Goal: Task Accomplishment & Management: Complete application form

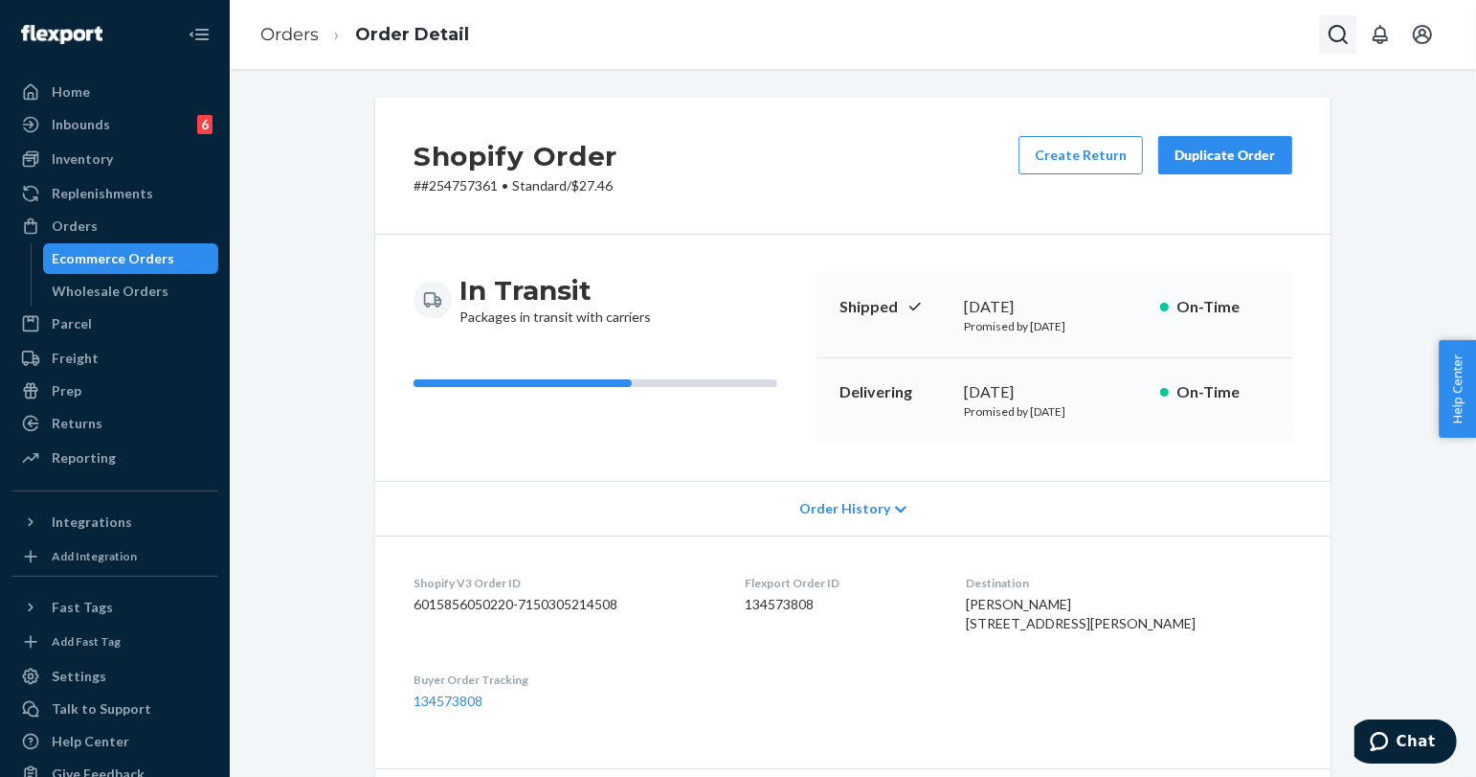
click at [1344, 39] on icon "Open Search Box" at bounding box center [1338, 34] width 19 height 19
click at [1237, 28] on input "Search Input" at bounding box center [1197, 34] width 236 height 19
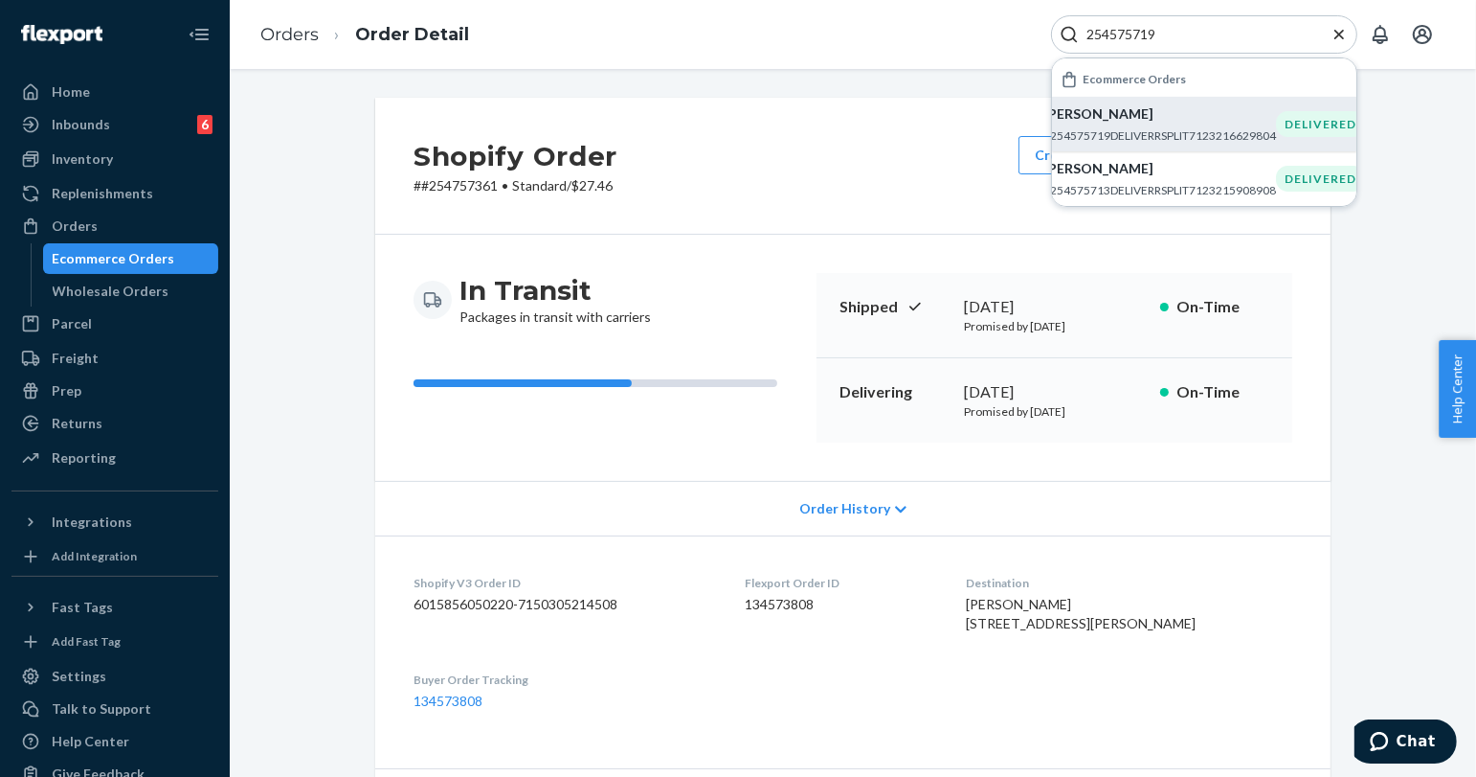
type input "254575719"
click at [1103, 135] on p "#254575719DELIVERRSPLIT7123216629804" at bounding box center [1160, 135] width 233 height 16
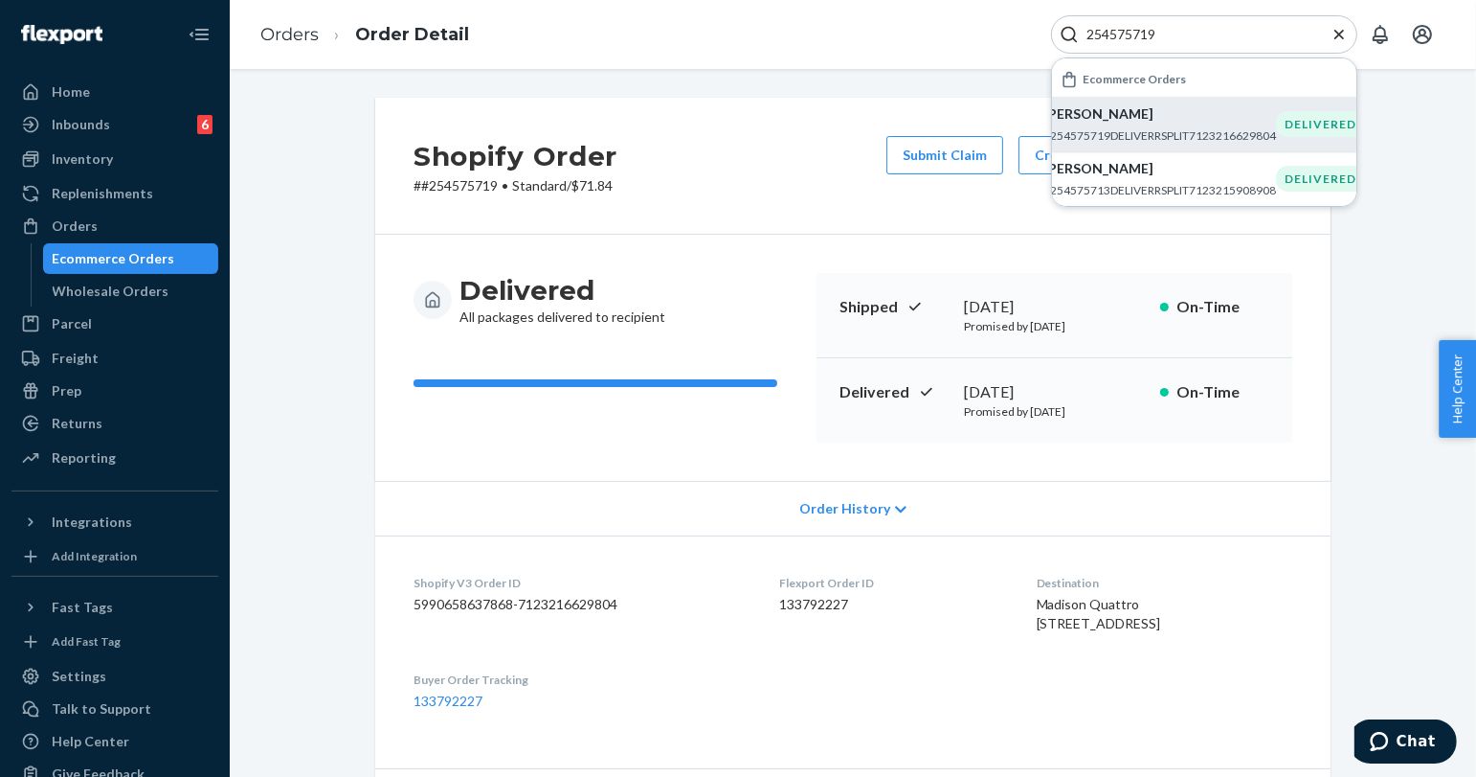
click at [1338, 29] on icon "Close Search" at bounding box center [1339, 34] width 19 height 19
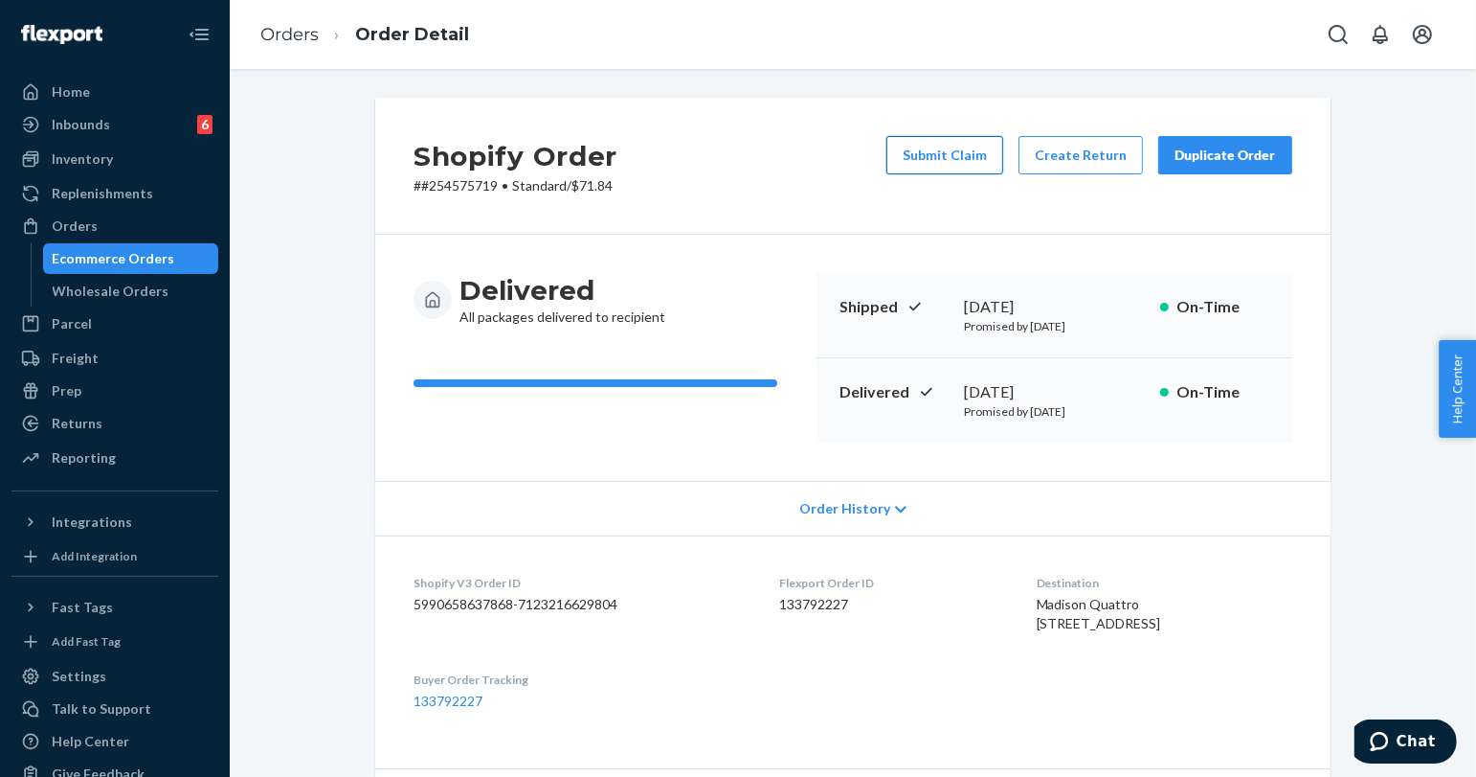
click at [949, 150] on button "Submit Claim" at bounding box center [945, 155] width 117 height 38
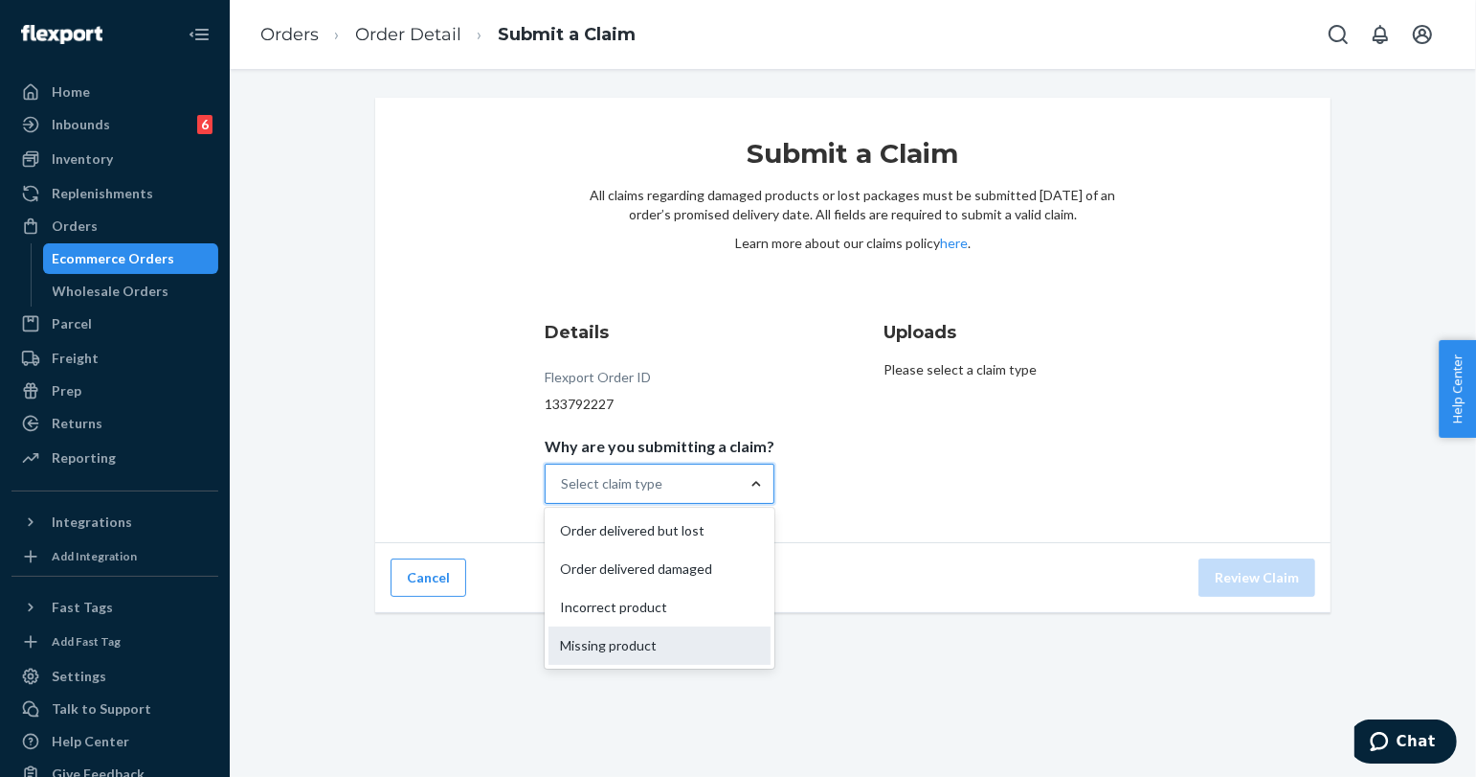
click at [611, 653] on div "Missing product" at bounding box center [660, 645] width 222 height 38
click at [563, 493] on input "Why are you submitting a claim? option Missing product focused, 4 of 4. 4 resul…" at bounding box center [562, 483] width 2 height 19
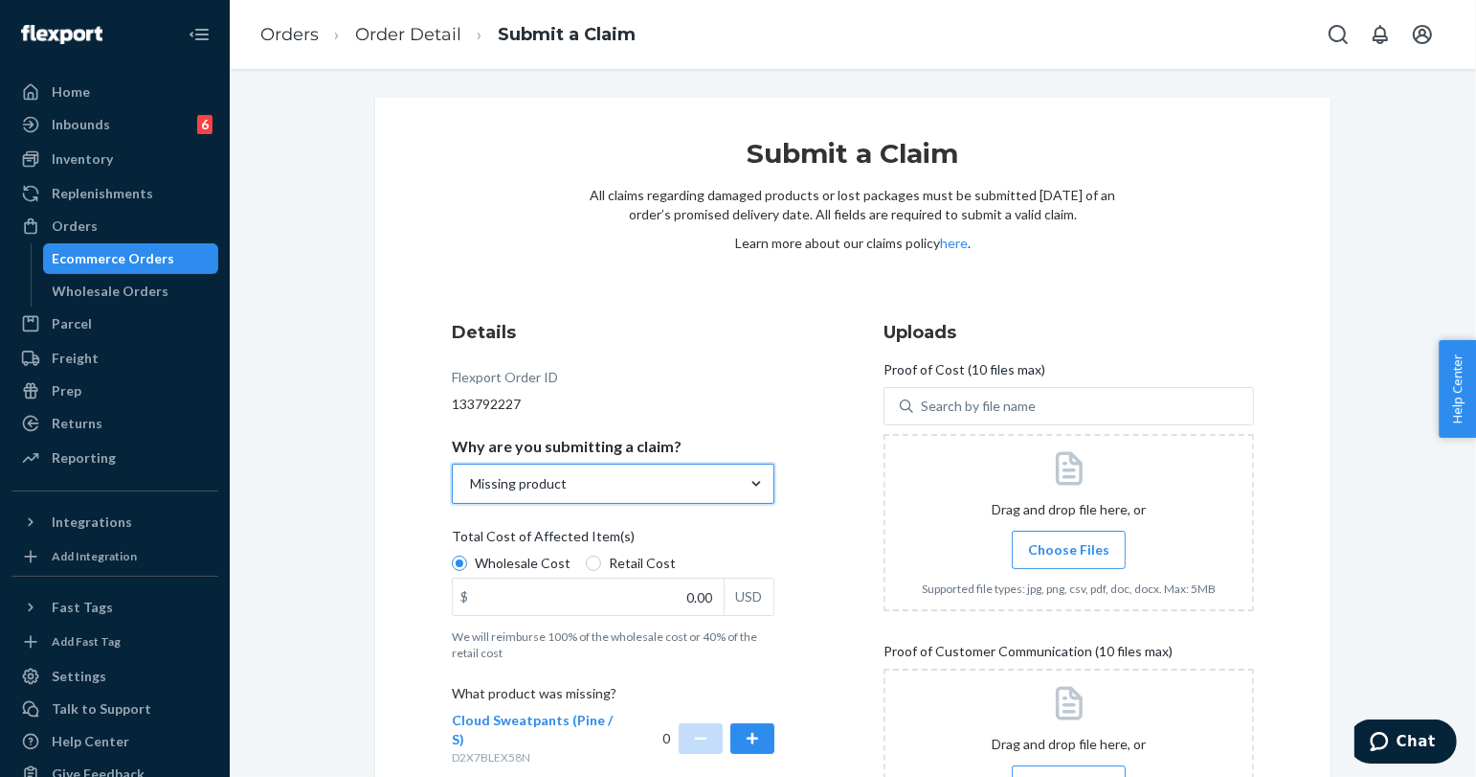
scroll to position [106, 0]
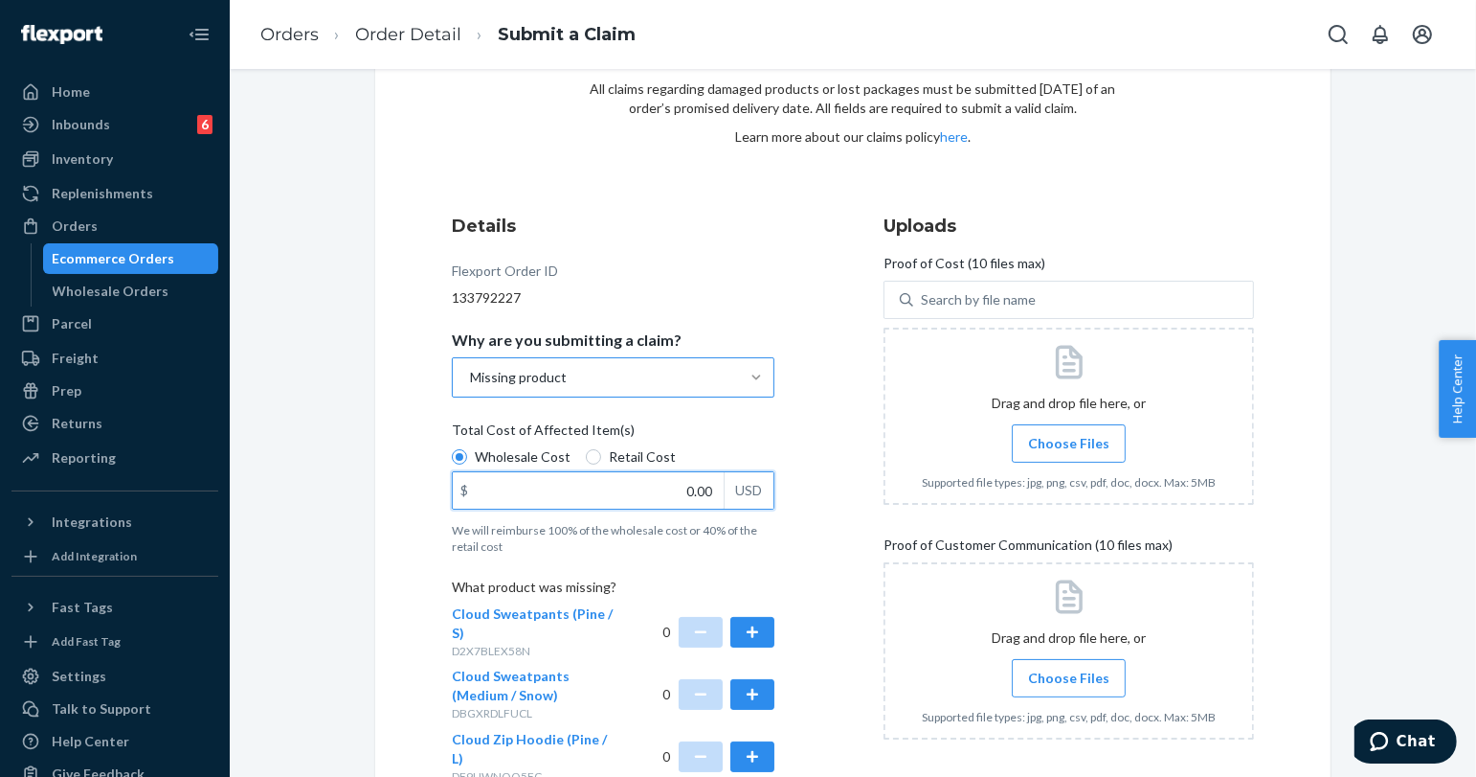
click at [689, 482] on input "0.00" at bounding box center [588, 490] width 271 height 36
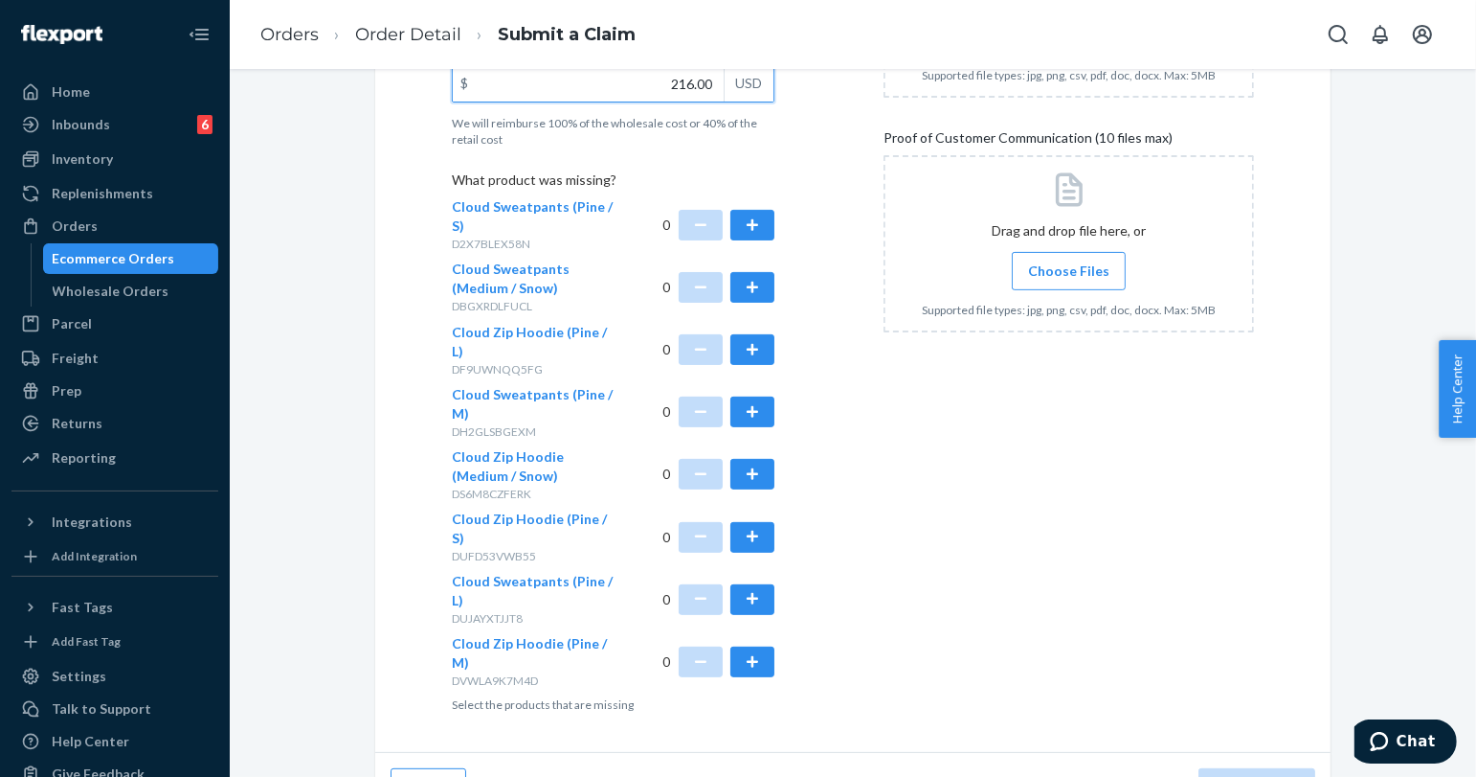
scroll to position [520, 0]
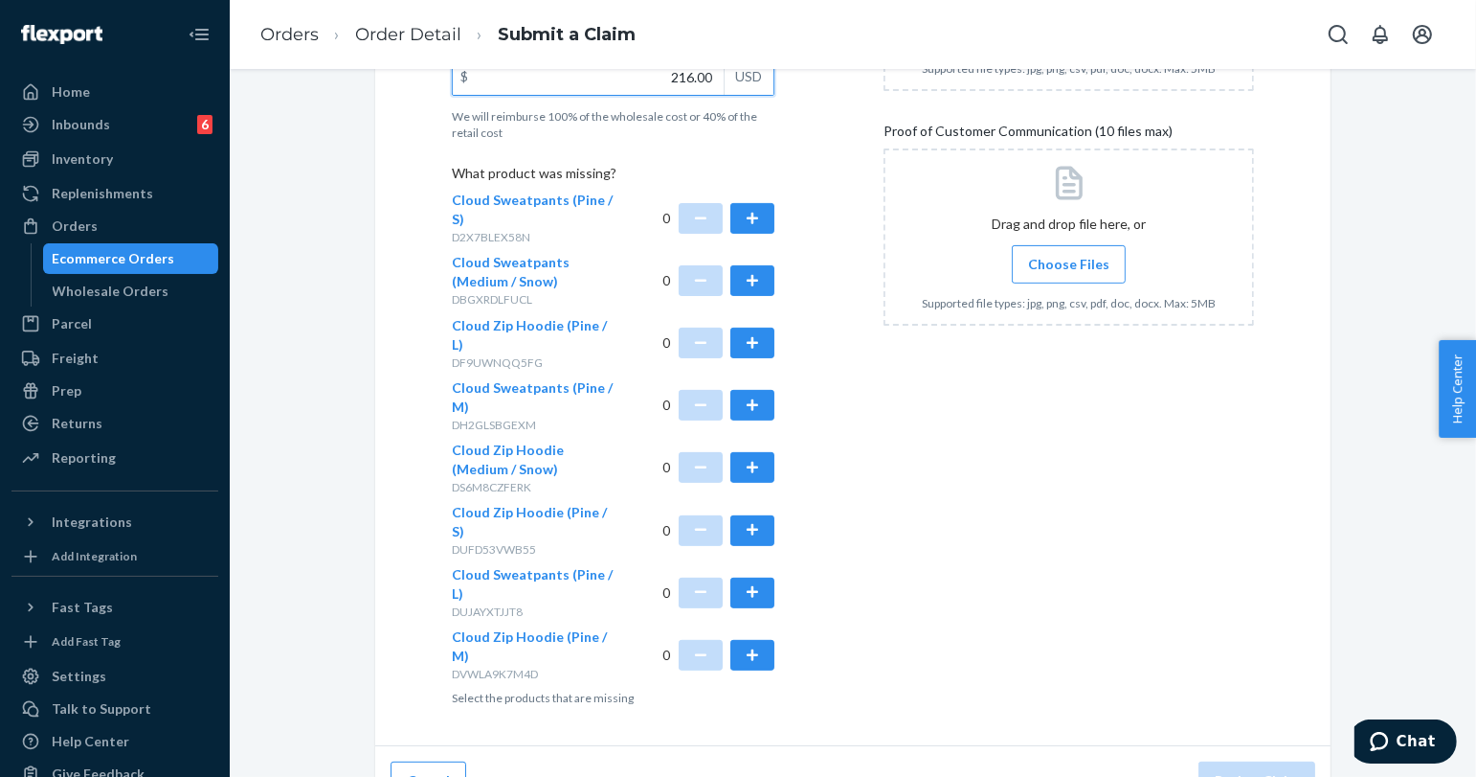
type input "216.00"
click at [755, 515] on button "button" at bounding box center [753, 530] width 44 height 31
click at [759, 216] on button "button" at bounding box center [753, 218] width 44 height 31
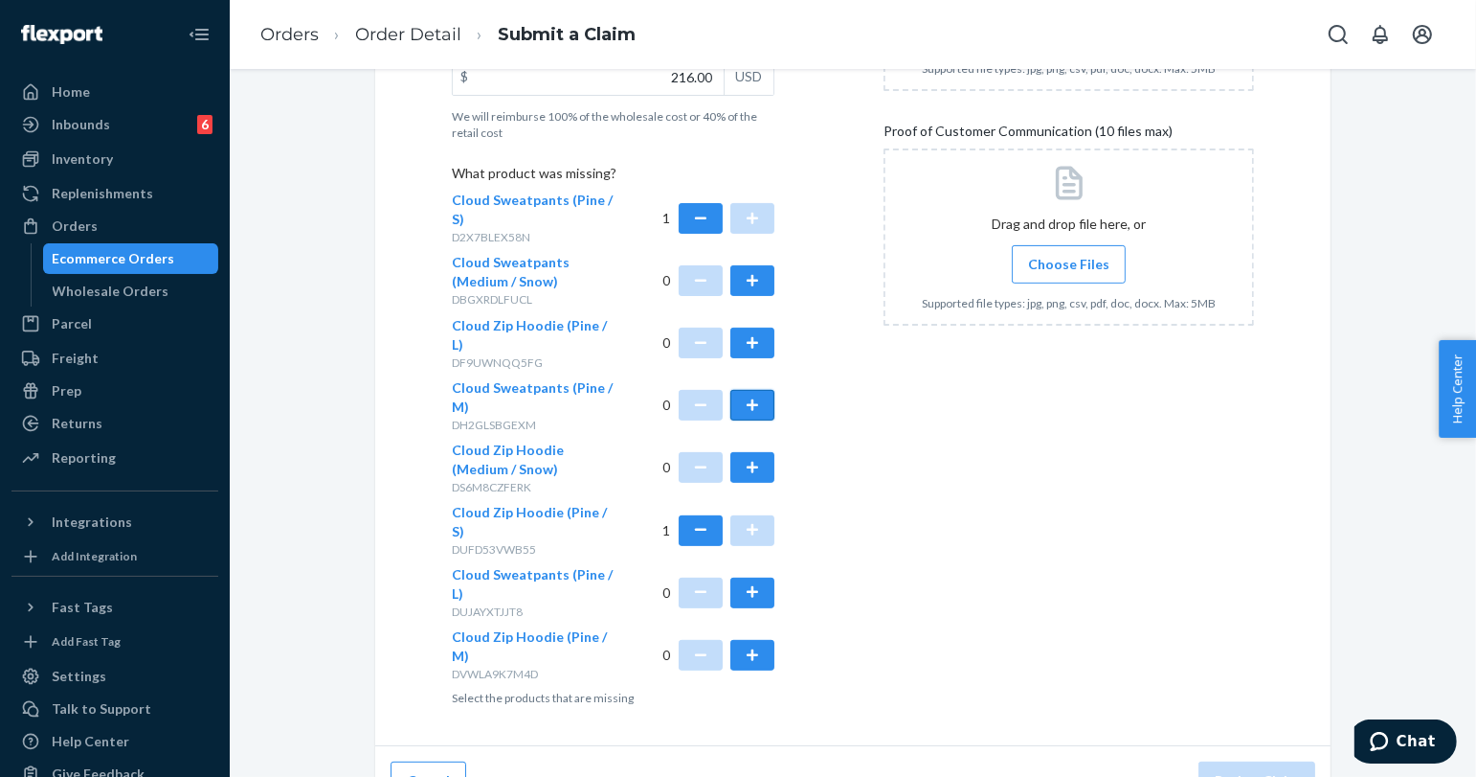
click at [752, 390] on button "button" at bounding box center [753, 405] width 44 height 31
click at [748, 452] on button "button" at bounding box center [753, 467] width 44 height 31
click at [753, 269] on button "button" at bounding box center [753, 280] width 44 height 31
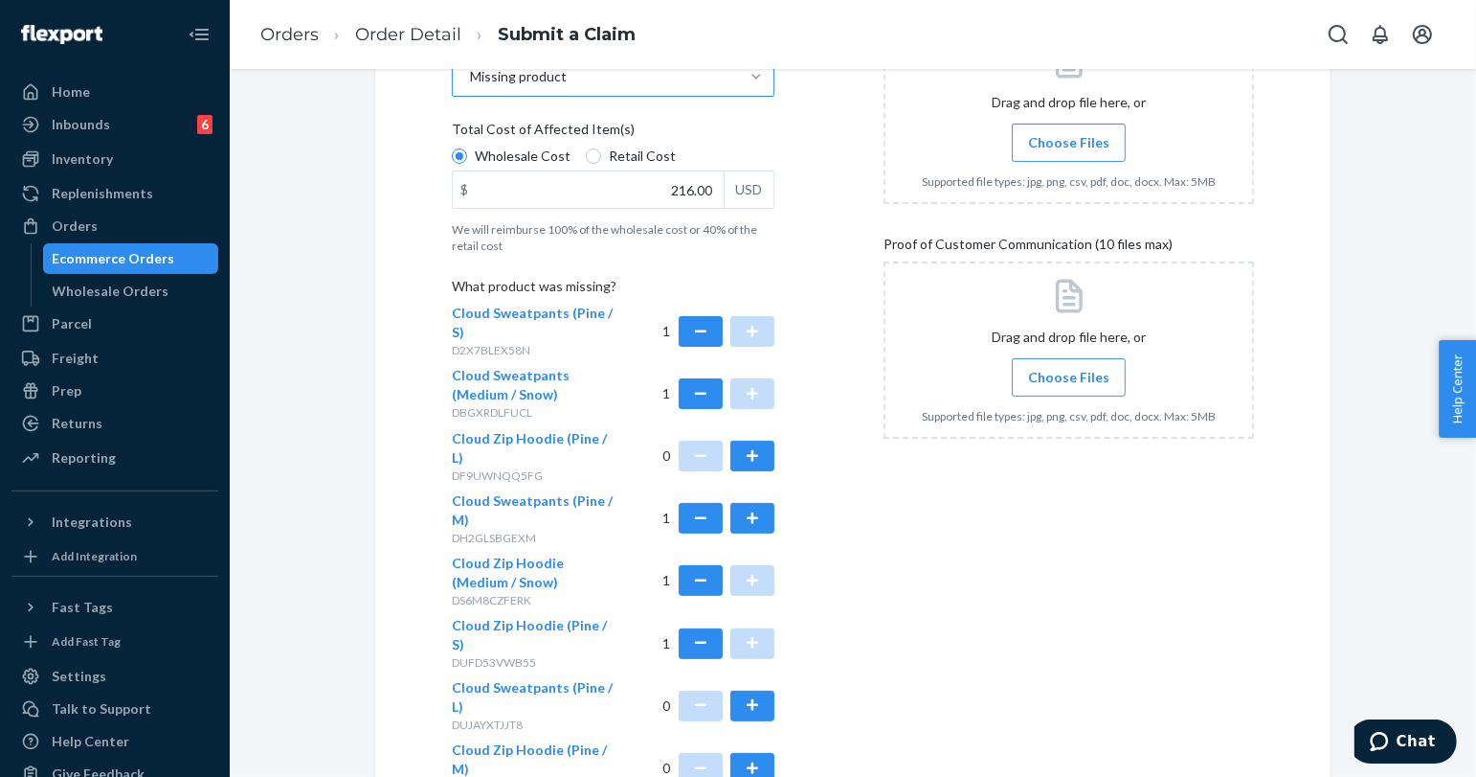
scroll to position [306, 0]
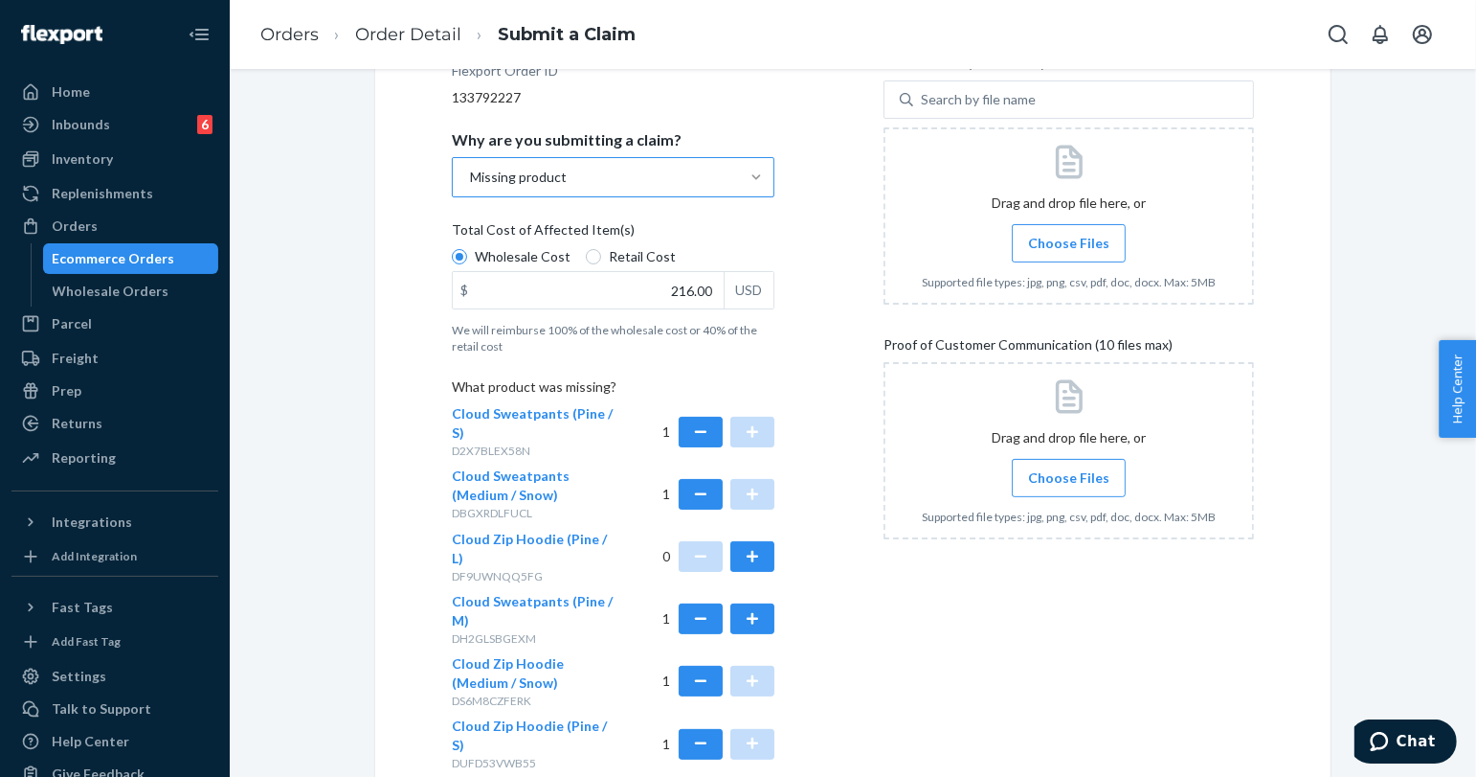
click at [1055, 241] on span "Choose Files" at bounding box center [1068, 243] width 81 height 19
click at [1069, 241] on input "Choose Files" at bounding box center [1069, 243] width 1 height 21
click at [1072, 491] on label "Choose Files" at bounding box center [1069, 478] width 114 height 38
click at [1070, 488] on input "Choose Files" at bounding box center [1069, 477] width 1 height 21
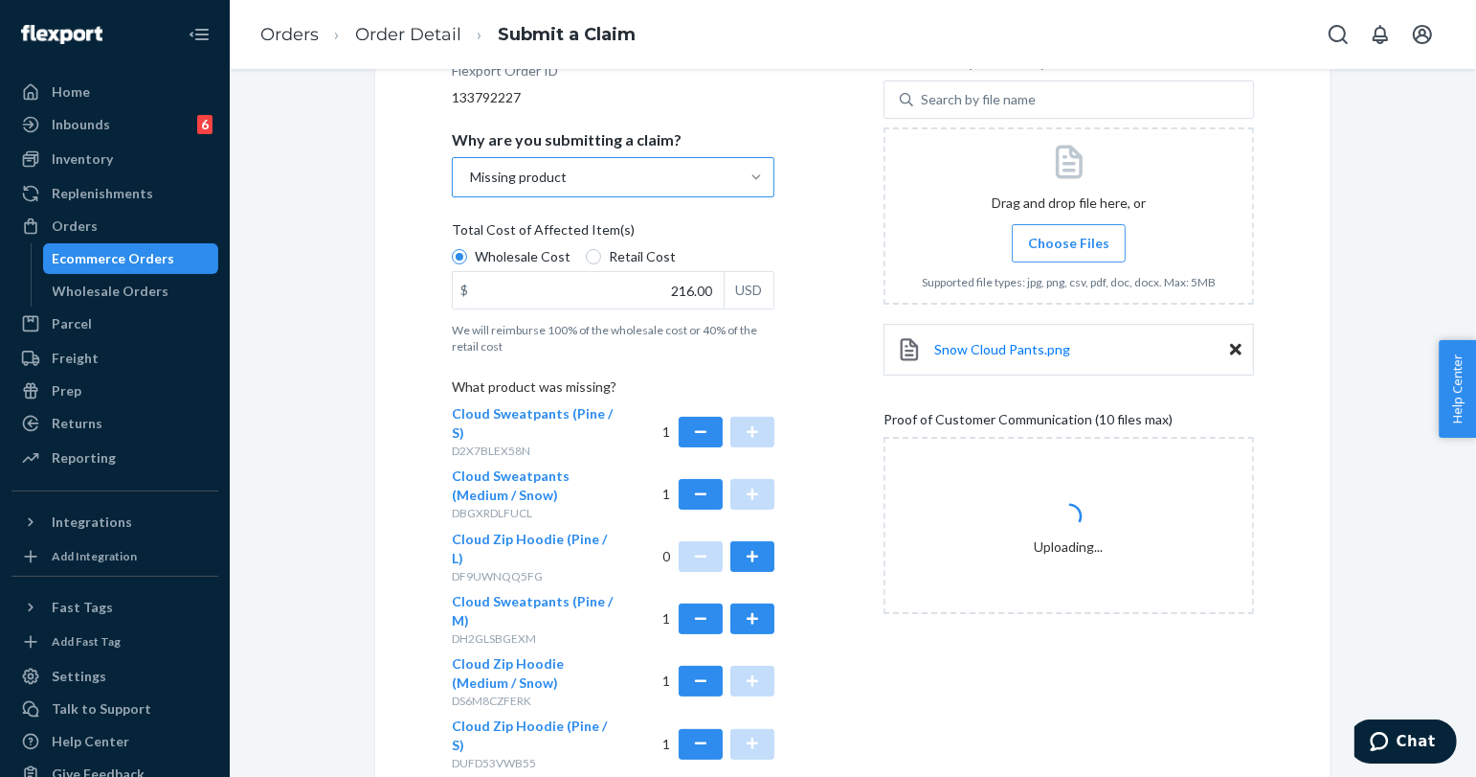
click at [1091, 240] on span "Choose Files" at bounding box center [1068, 243] width 81 height 19
click at [1070, 240] on input "Choose Files" at bounding box center [1069, 243] width 1 height 21
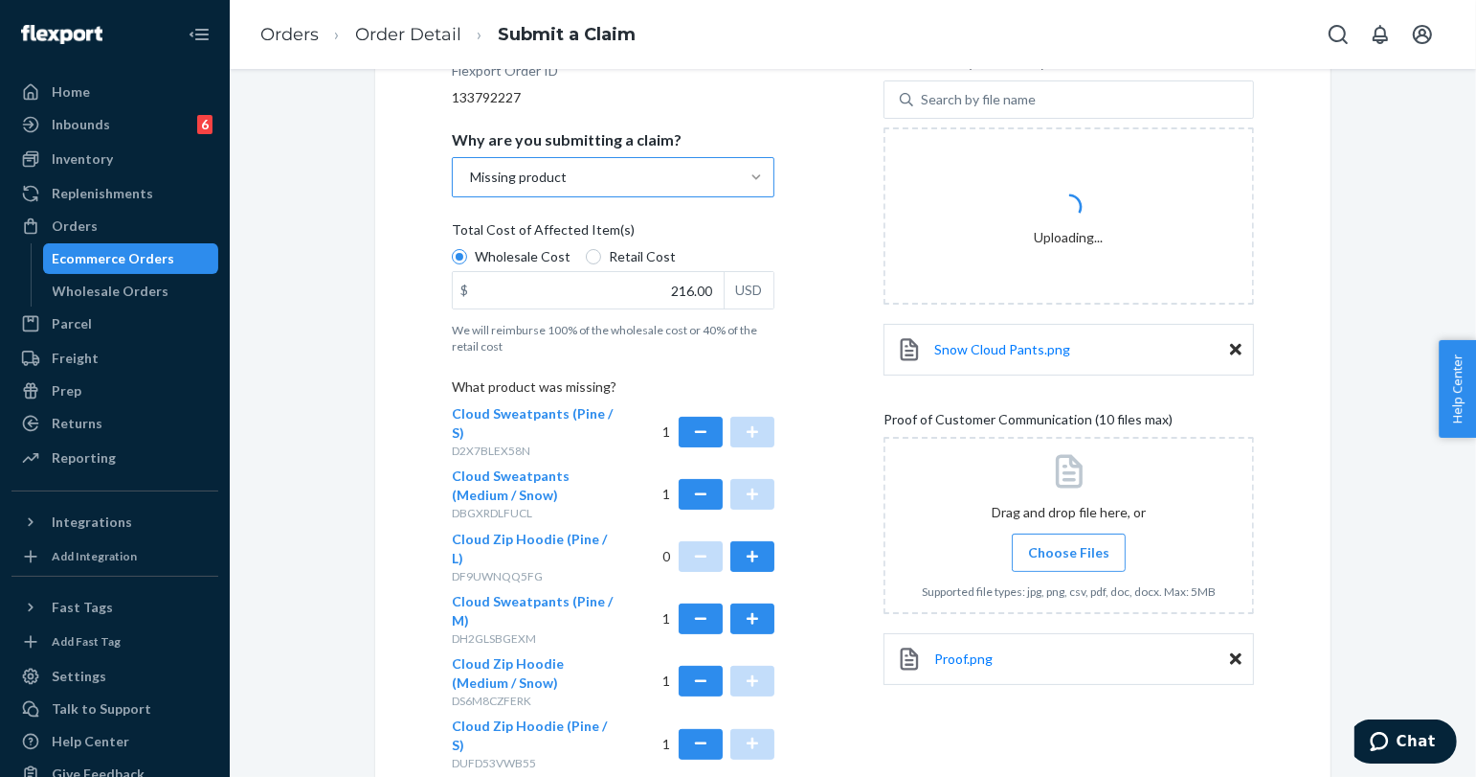
click at [1042, 554] on span "Choose Files" at bounding box center [1068, 552] width 81 height 19
click at [1069, 554] on input "Choose Files" at bounding box center [1069, 552] width 1 height 21
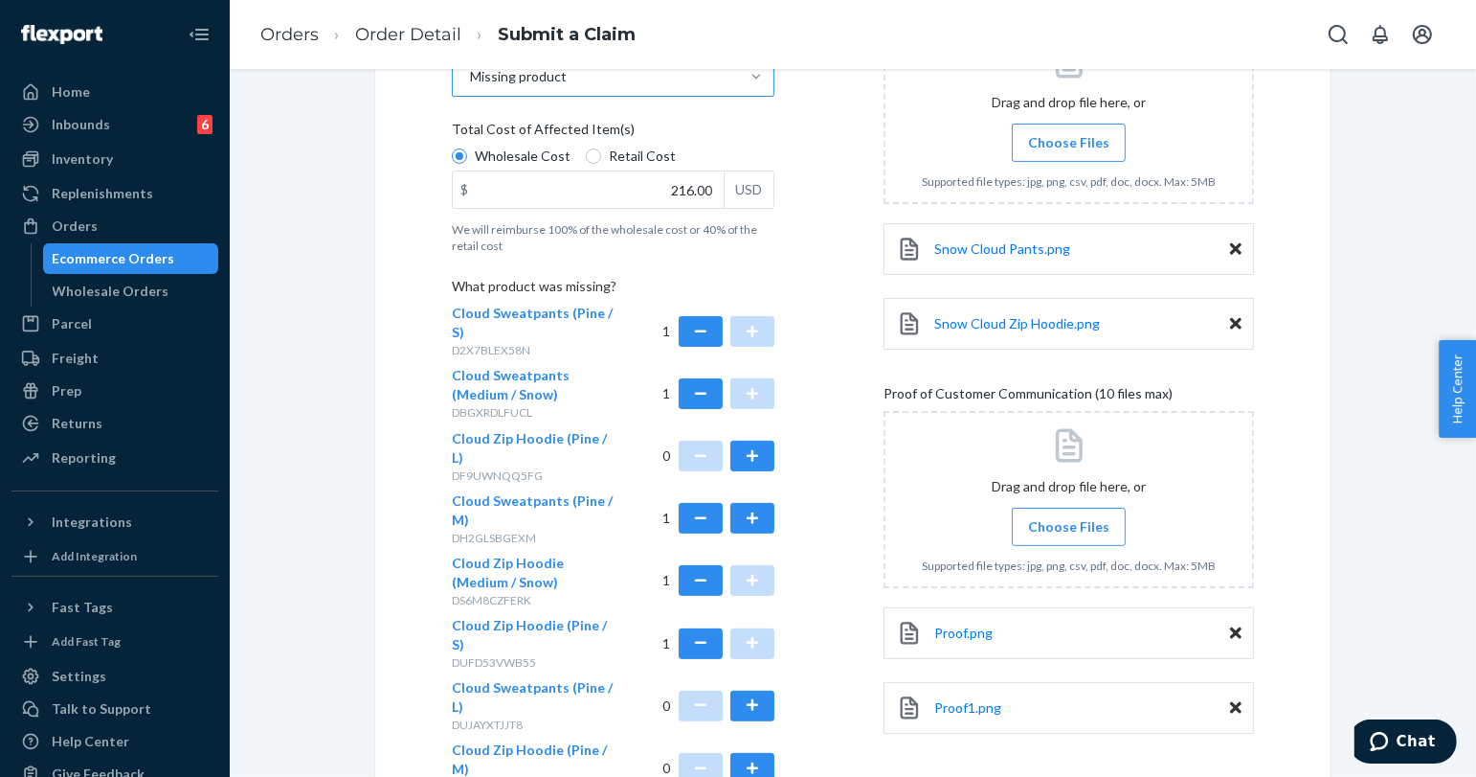
scroll to position [520, 0]
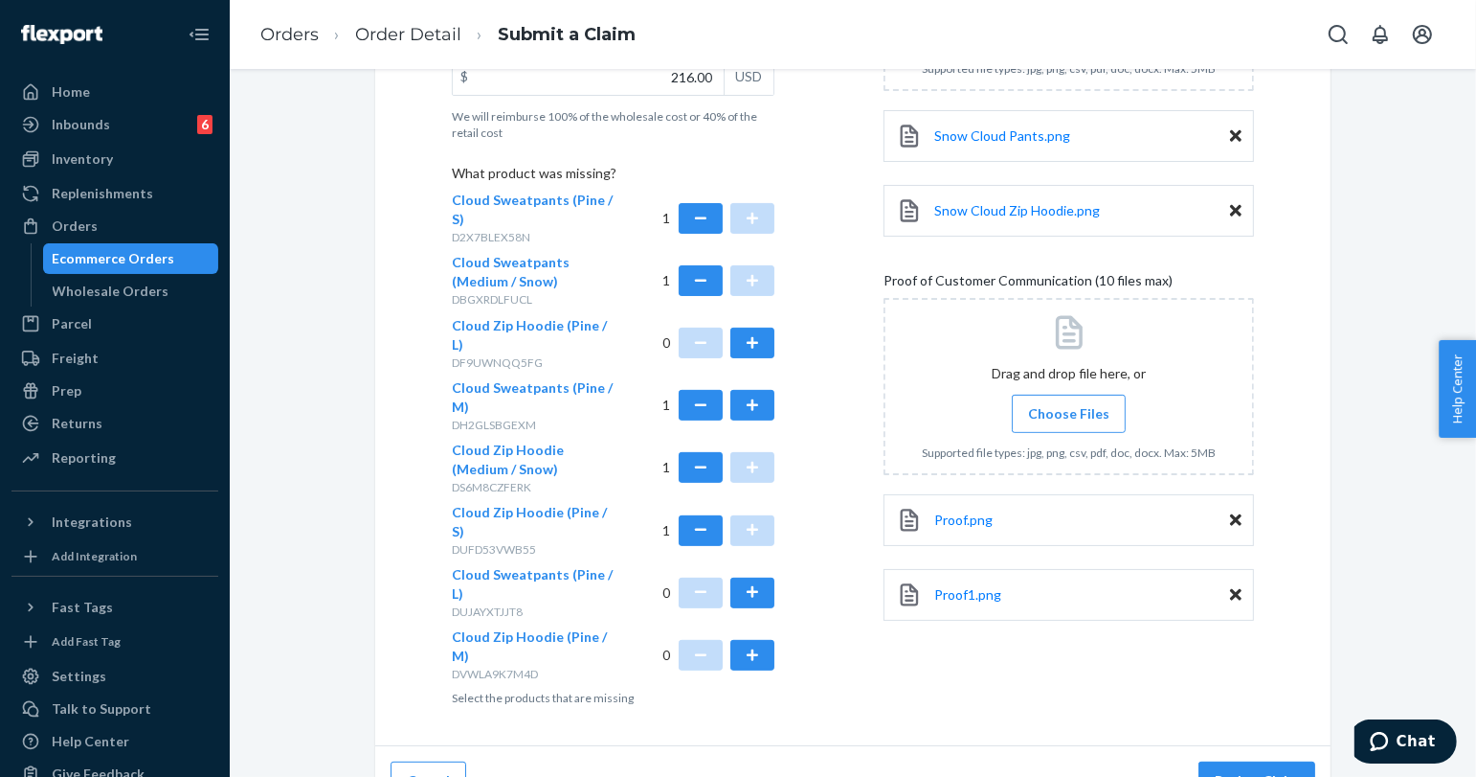
click at [1057, 396] on label "Choose Files" at bounding box center [1069, 413] width 114 height 38
click at [1069, 403] on input "Choose Files" at bounding box center [1069, 413] width 1 height 21
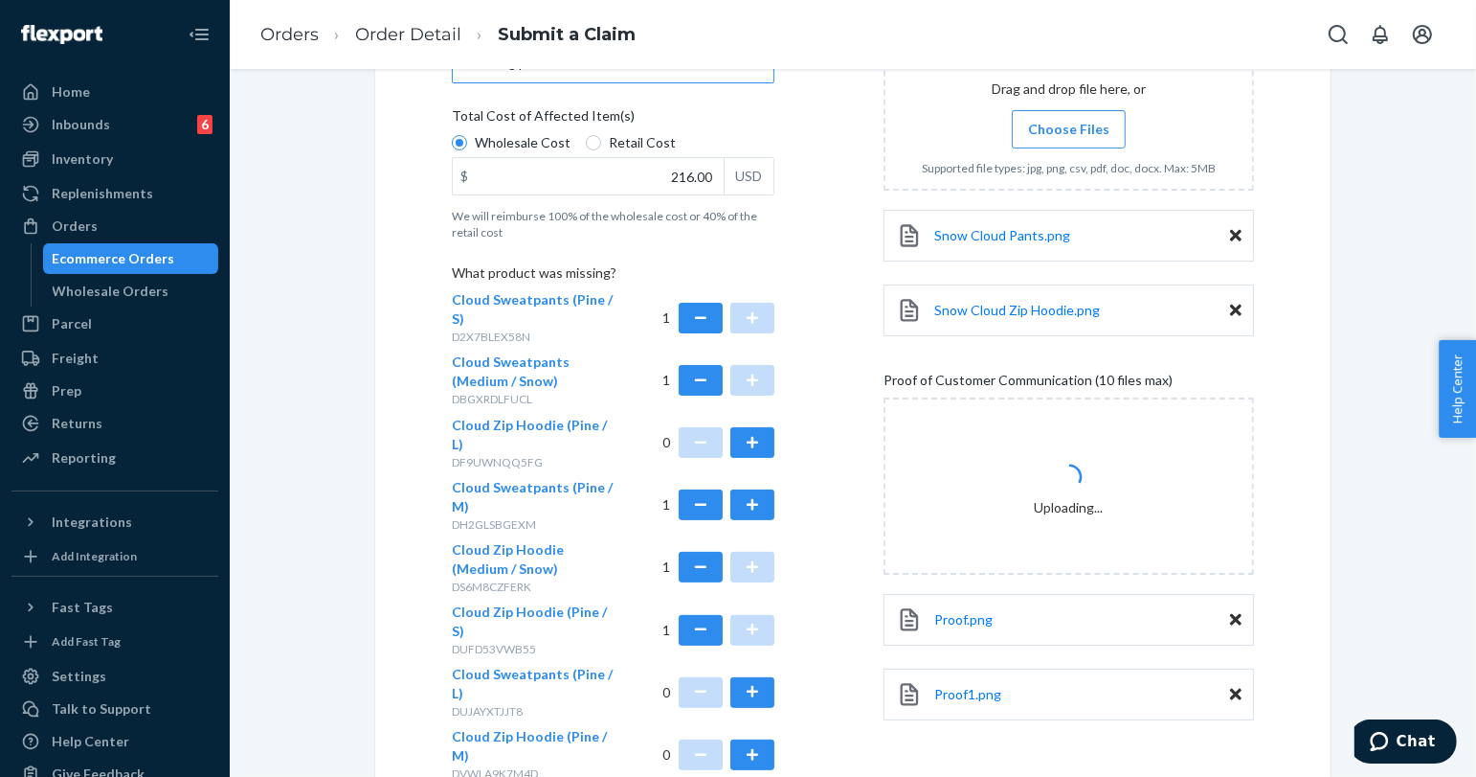
scroll to position [306, 0]
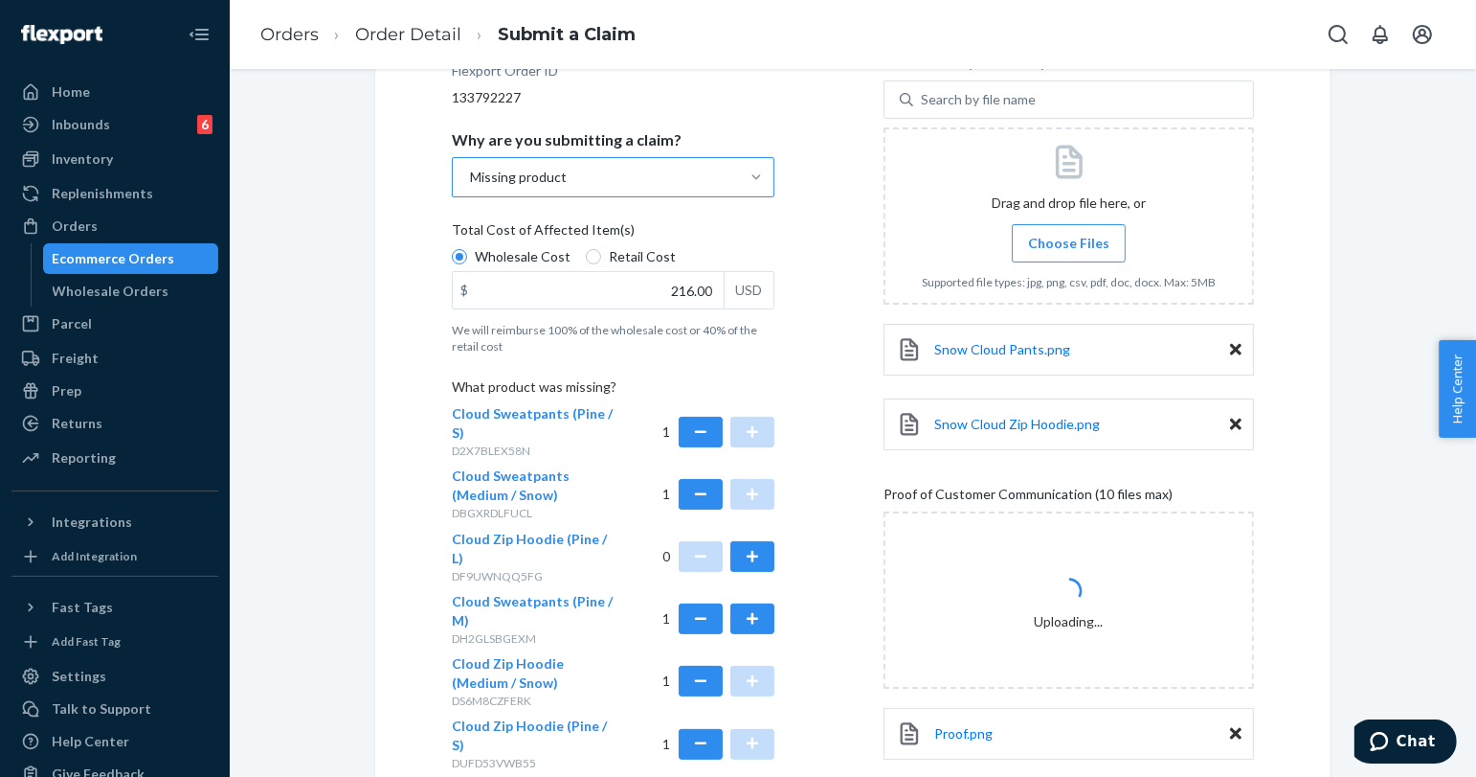
click at [1068, 239] on span "Choose Files" at bounding box center [1068, 243] width 81 height 19
click at [1069, 239] on input "Choose Files" at bounding box center [1069, 243] width 1 height 21
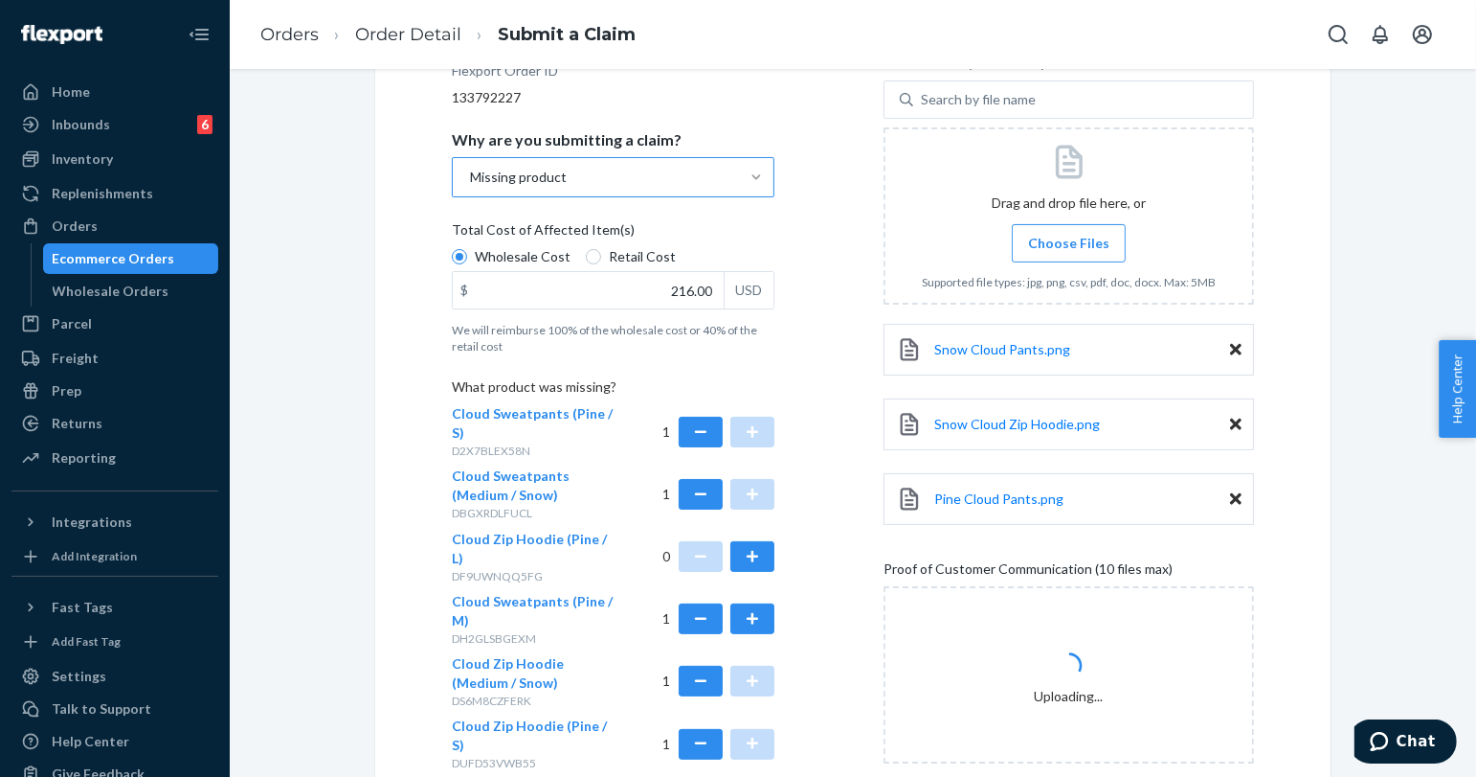
click at [1069, 232] on label "Choose Files" at bounding box center [1069, 243] width 114 height 38
click at [1069, 233] on input "Choose Files" at bounding box center [1069, 243] width 1 height 21
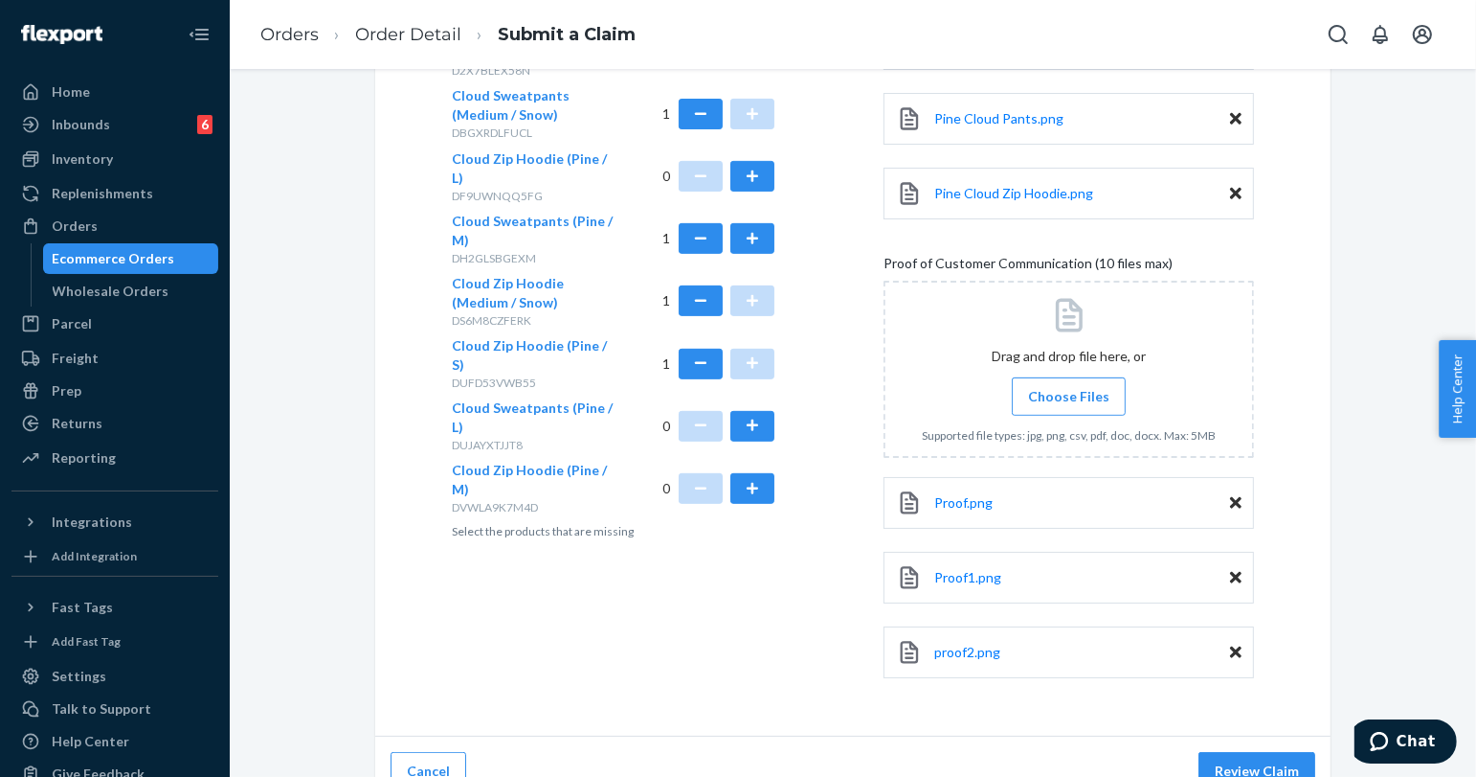
scroll to position [714, 0]
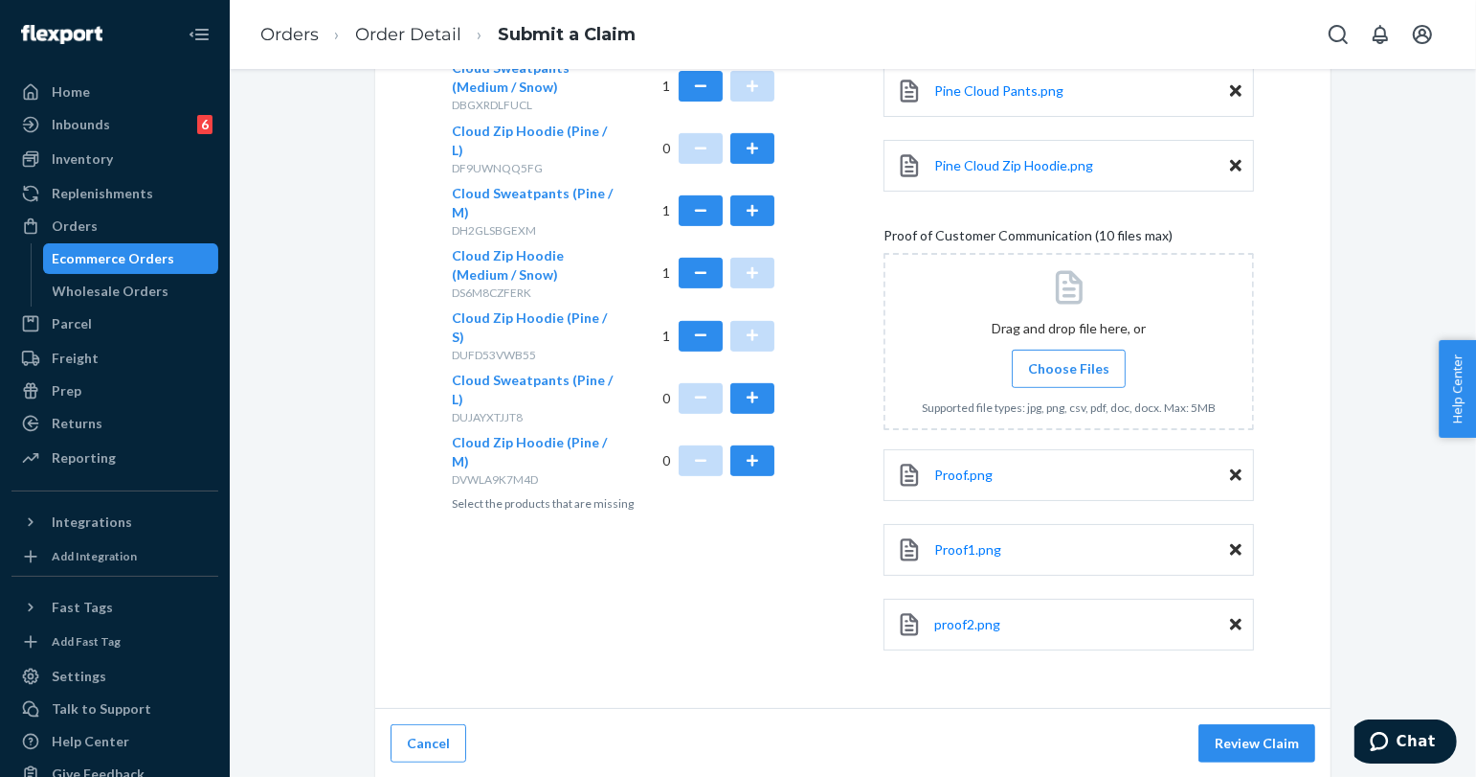
click at [1091, 371] on span "Choose Files" at bounding box center [1068, 368] width 81 height 19
click at [1070, 371] on input "Choose Files" at bounding box center [1069, 368] width 1 height 21
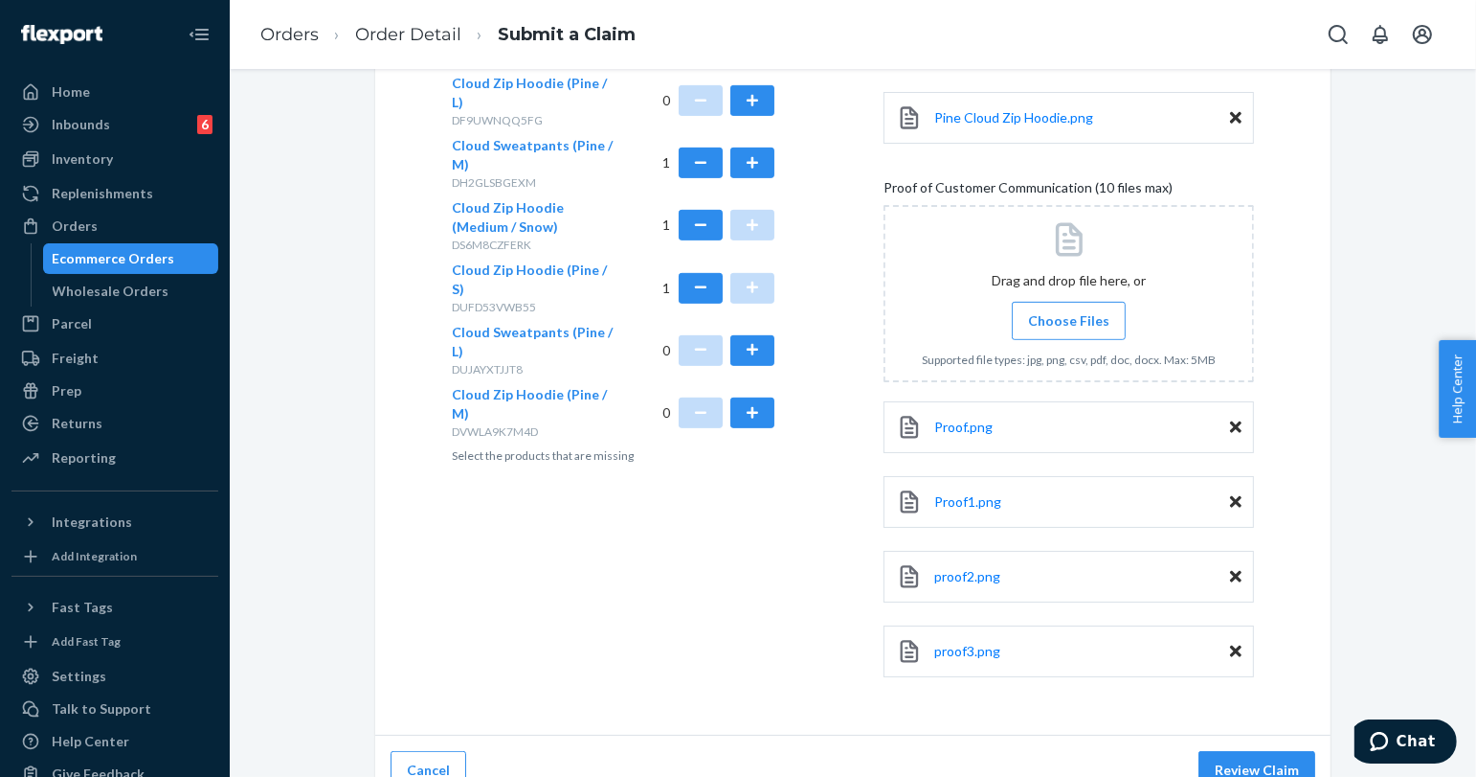
scroll to position [789, 0]
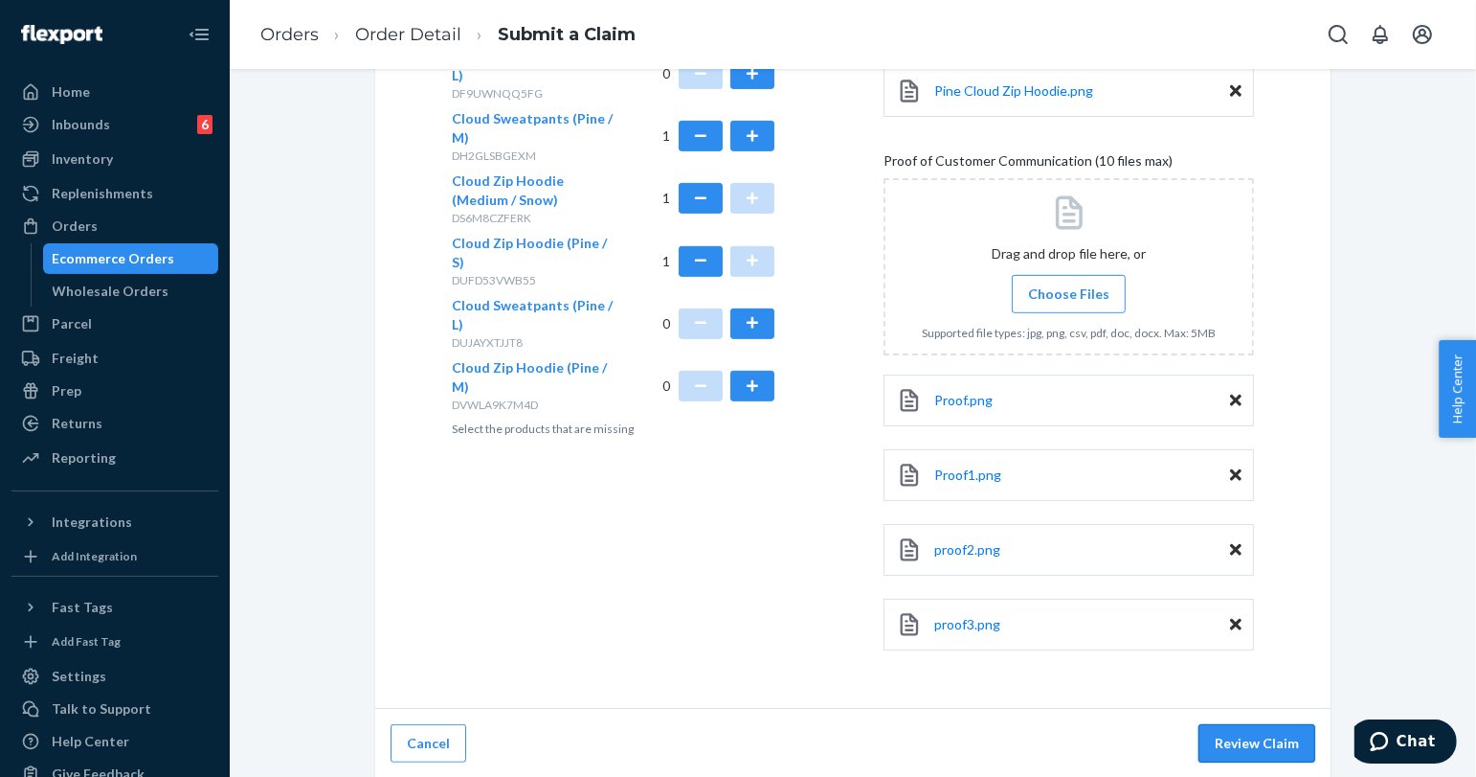
click at [1262, 737] on button "Review Claim" at bounding box center [1257, 743] width 117 height 38
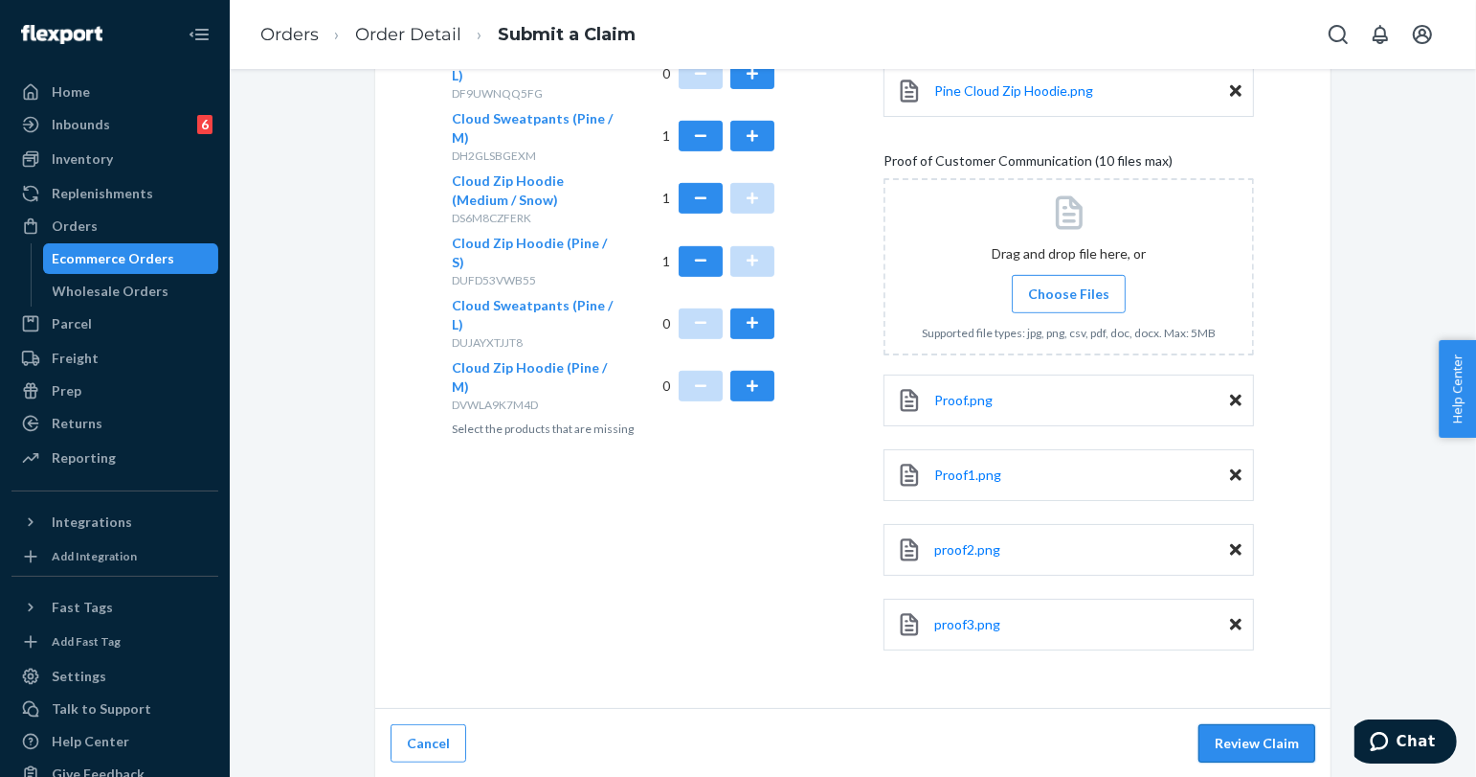
click at [1262, 737] on button "Review Claim" at bounding box center [1257, 743] width 117 height 38
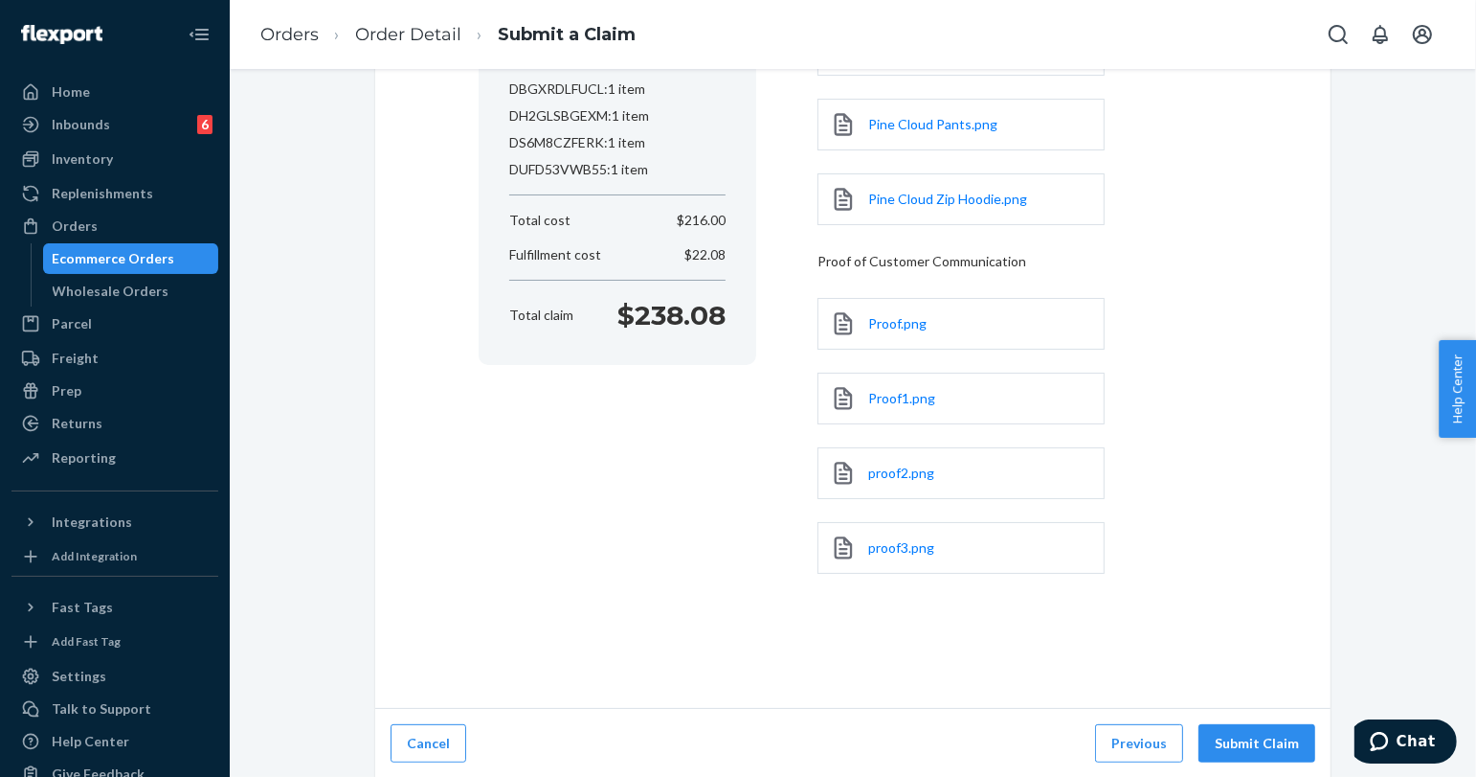
click at [1262, 737] on button "Submit Claim" at bounding box center [1257, 743] width 117 height 38
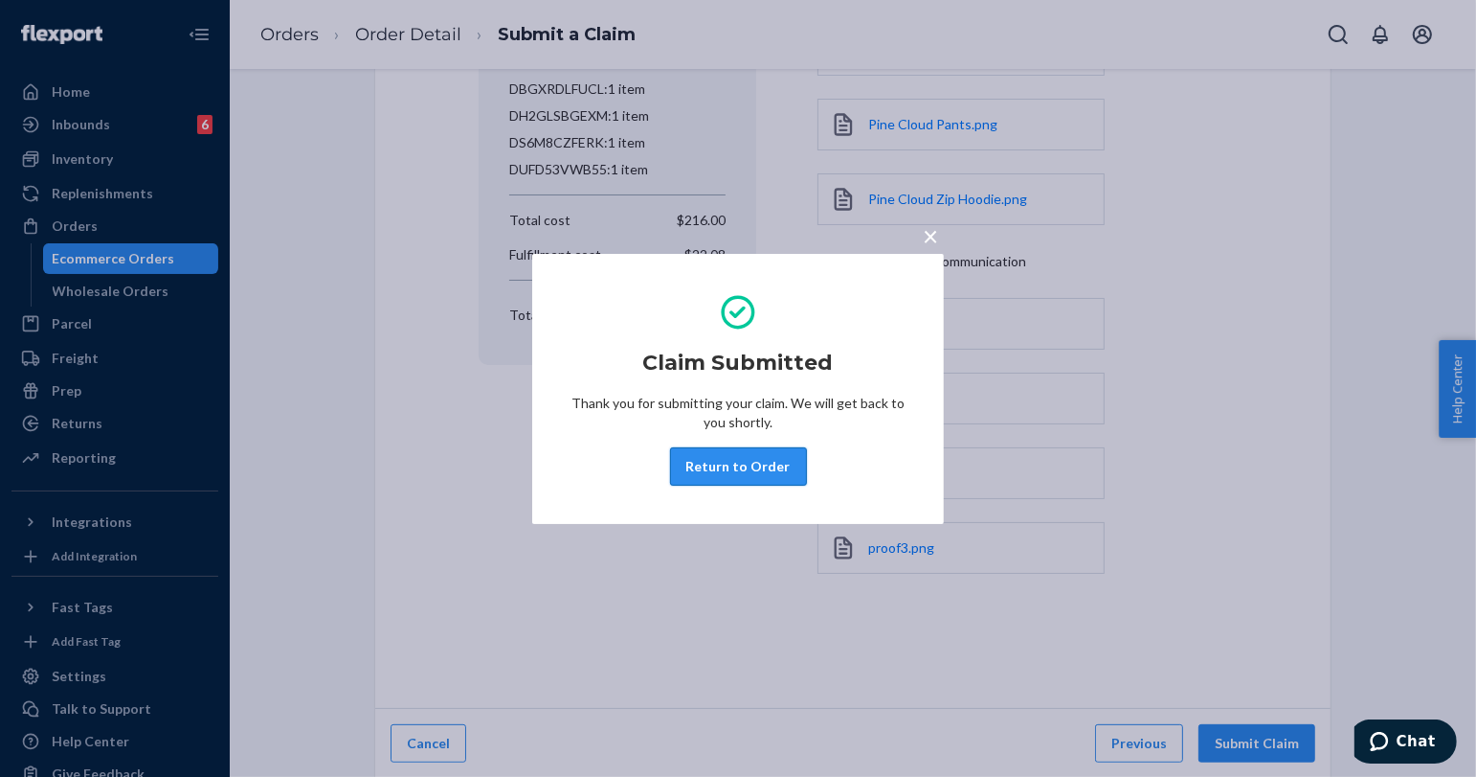
click at [728, 471] on button "Return to Order" at bounding box center [738, 466] width 137 height 38
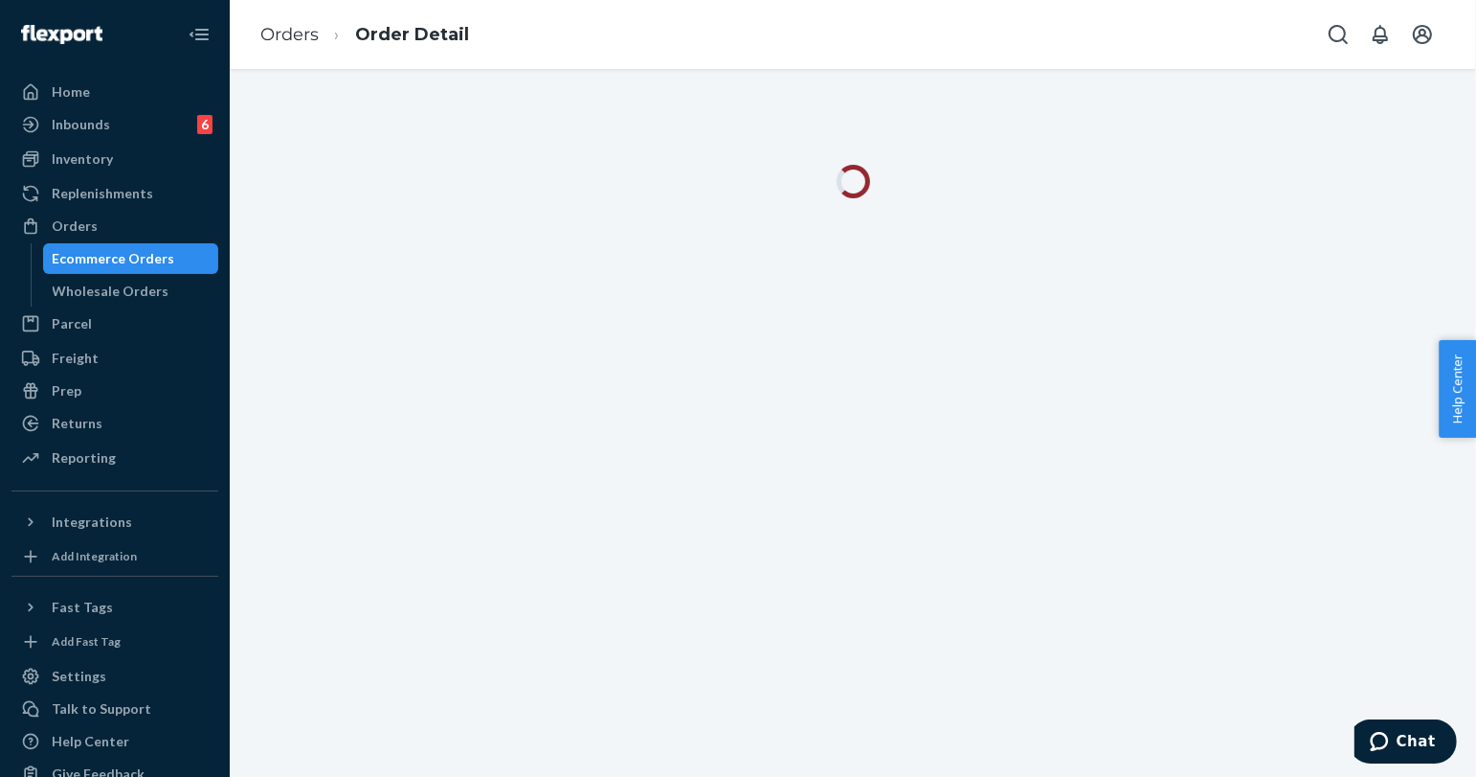
click at [1064, 297] on div at bounding box center [853, 423] width 1247 height 708
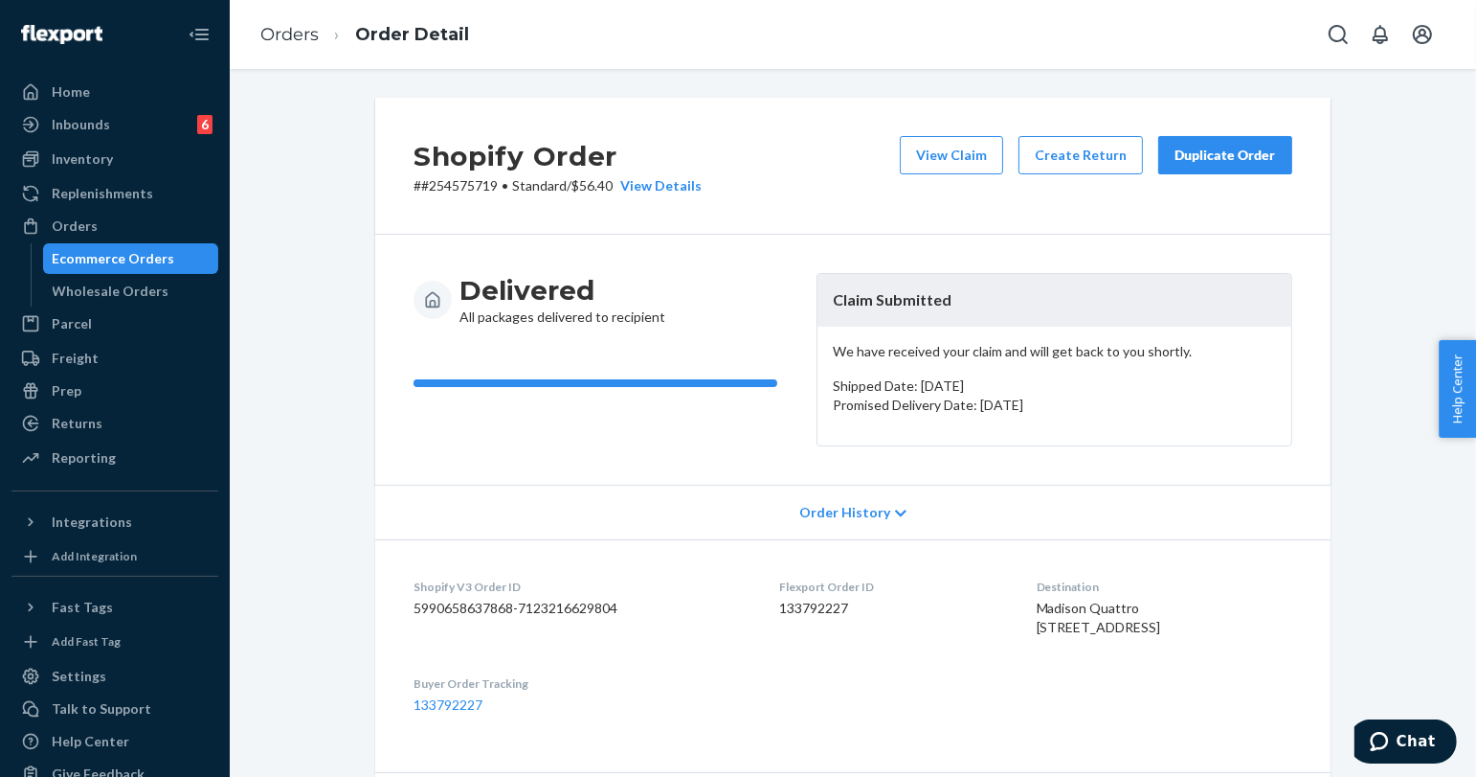
click at [1265, 140] on button "Duplicate Order" at bounding box center [1226, 155] width 134 height 38
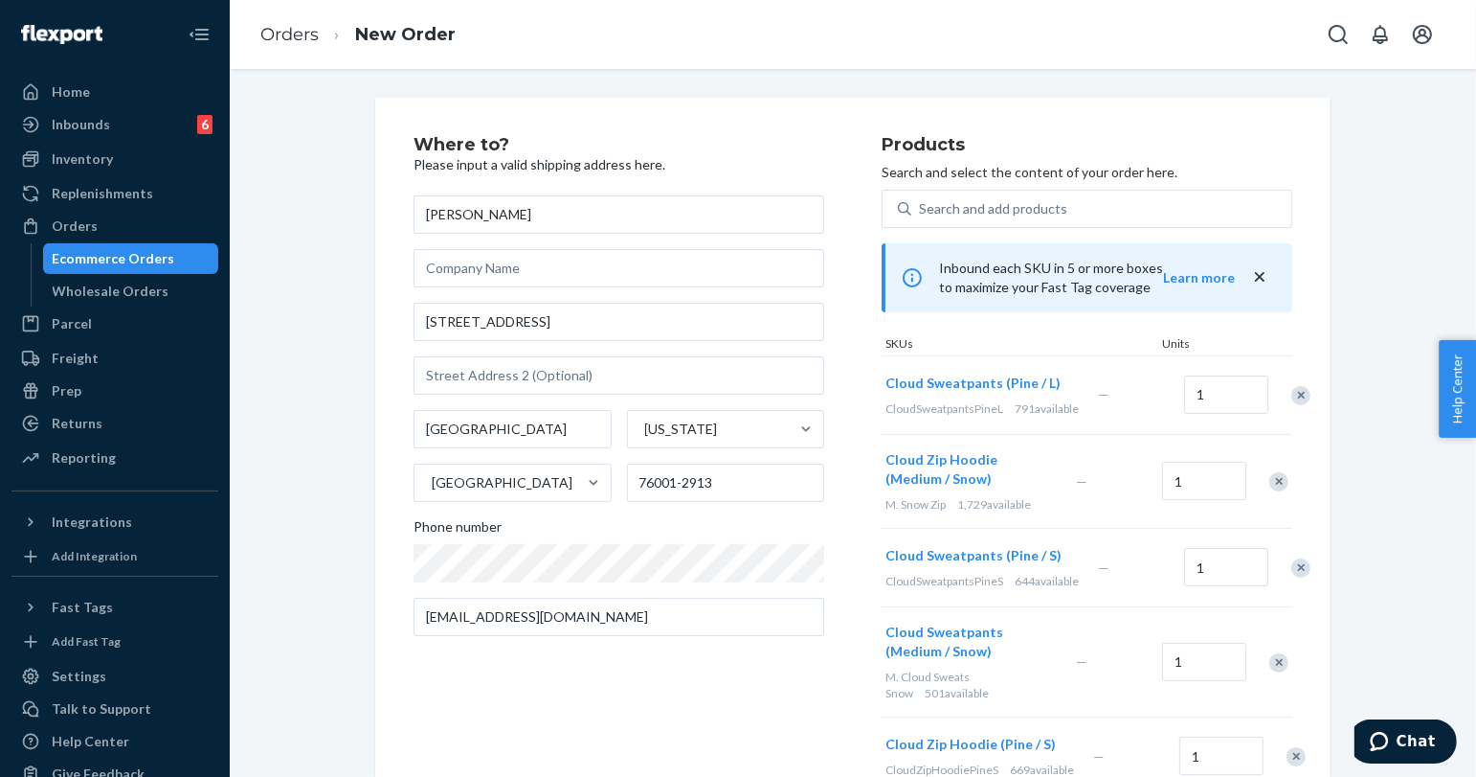
click at [1292, 397] on div "Remove Item" at bounding box center [1301, 395] width 19 height 19
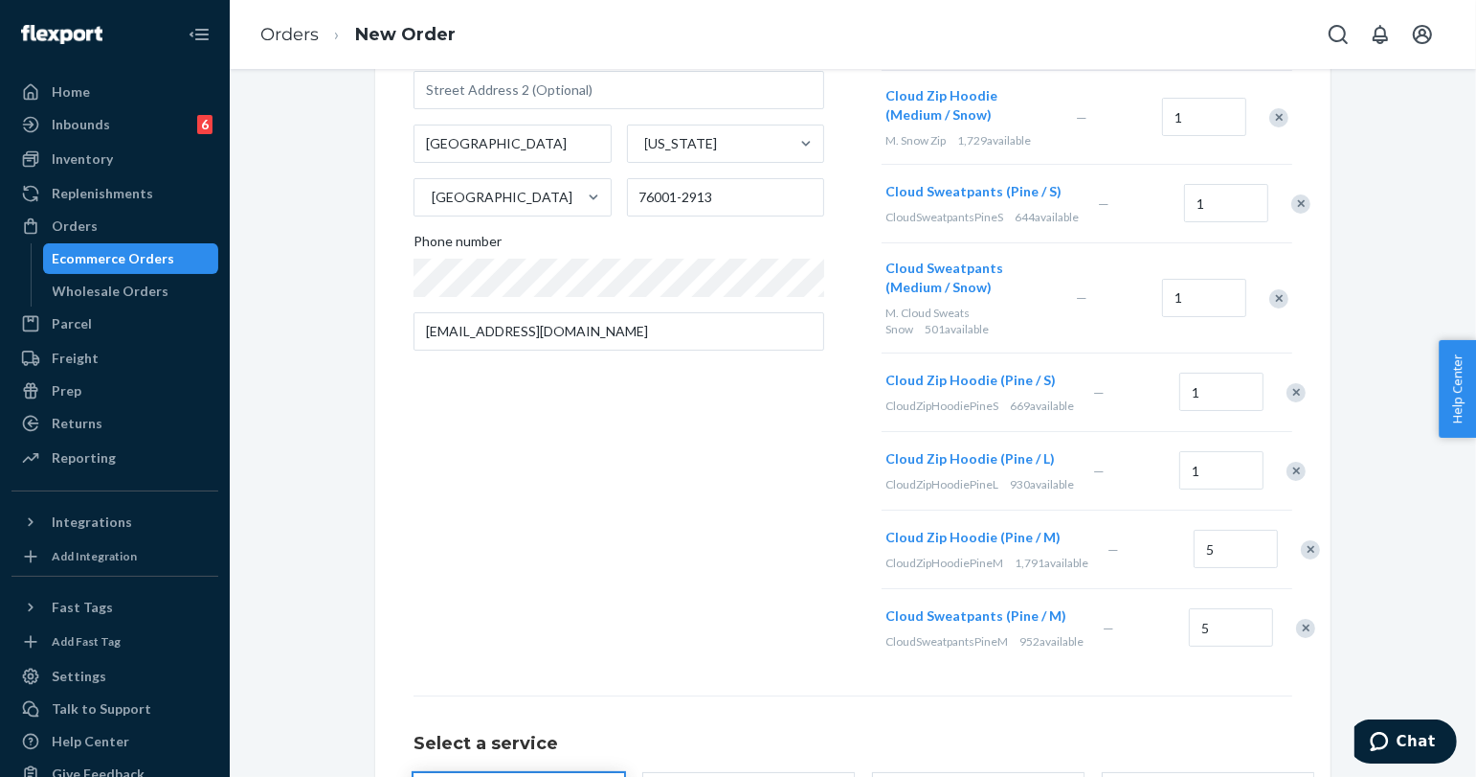
scroll to position [319, 0]
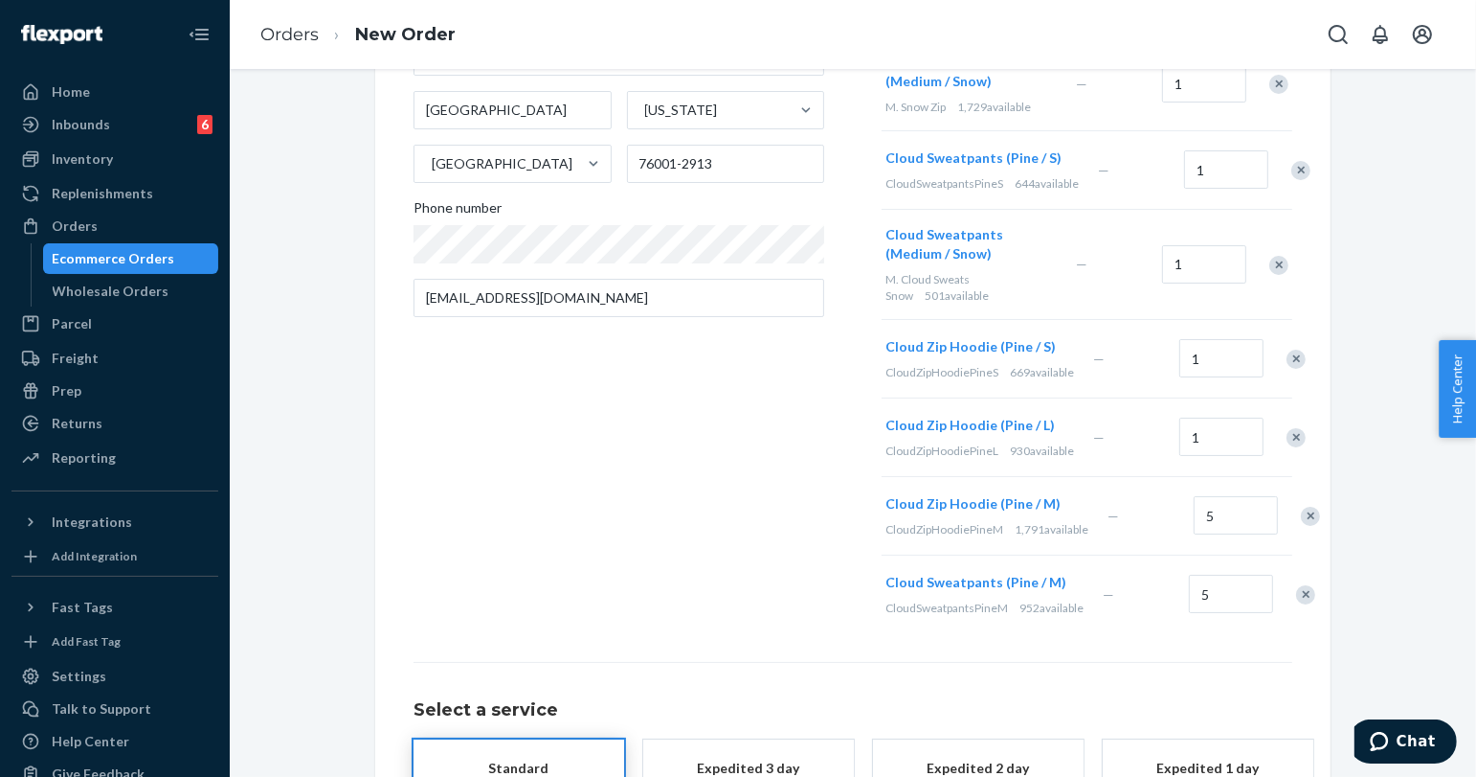
click at [1287, 447] on div "Remove Item" at bounding box center [1296, 437] width 19 height 19
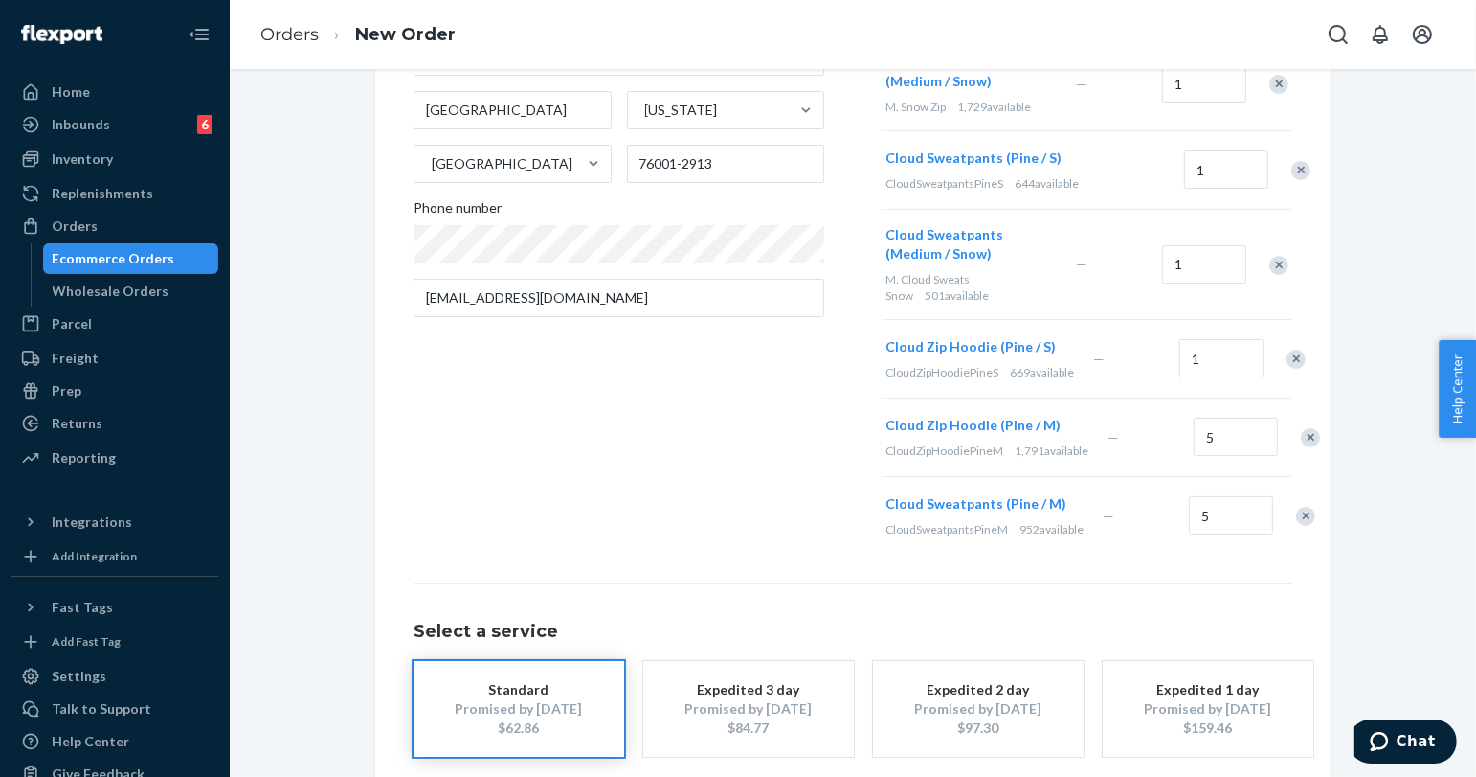
scroll to position [213, 0]
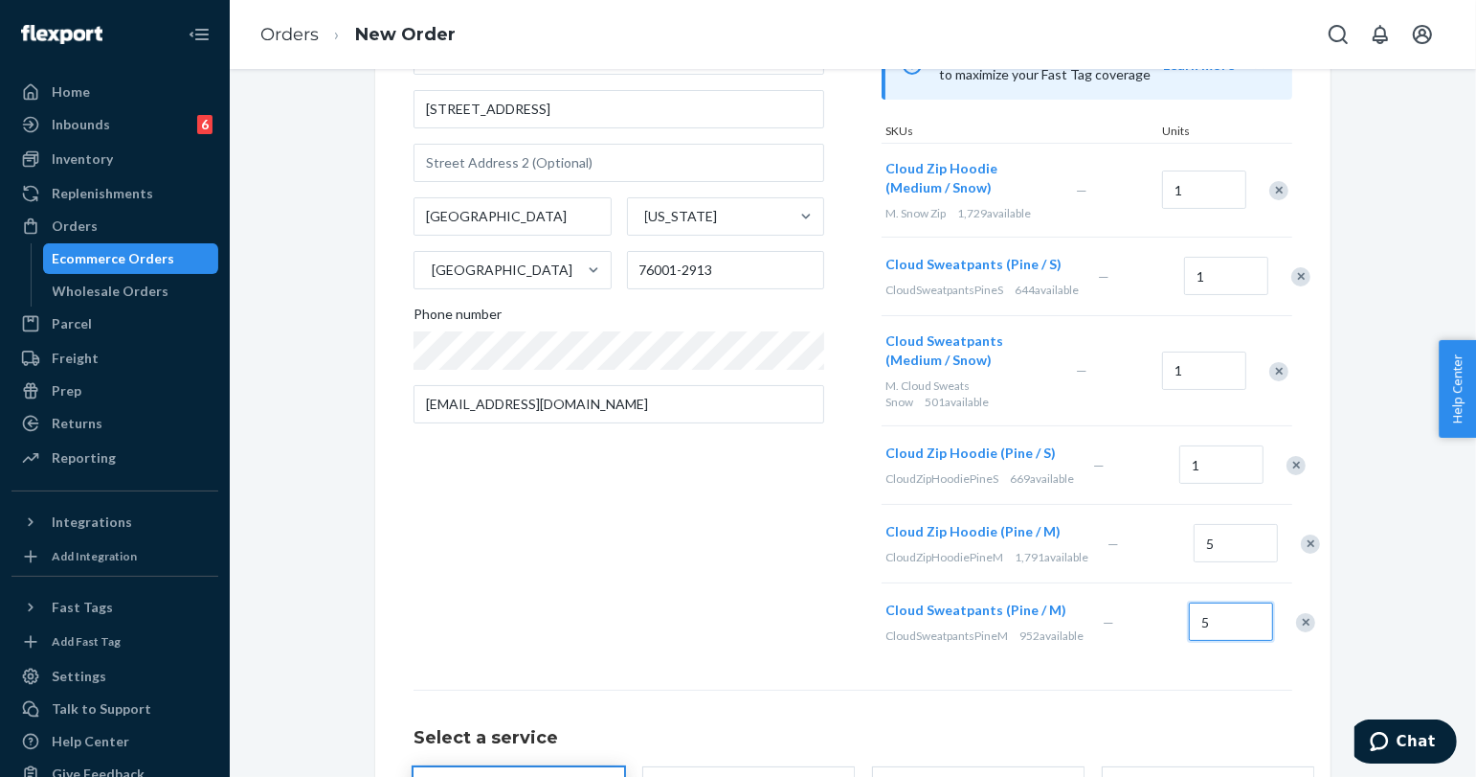
click at [1189, 641] on input "5" at bounding box center [1231, 621] width 84 height 38
type input "1"
click at [1301, 553] on div "Remove Item" at bounding box center [1310, 543] width 19 height 19
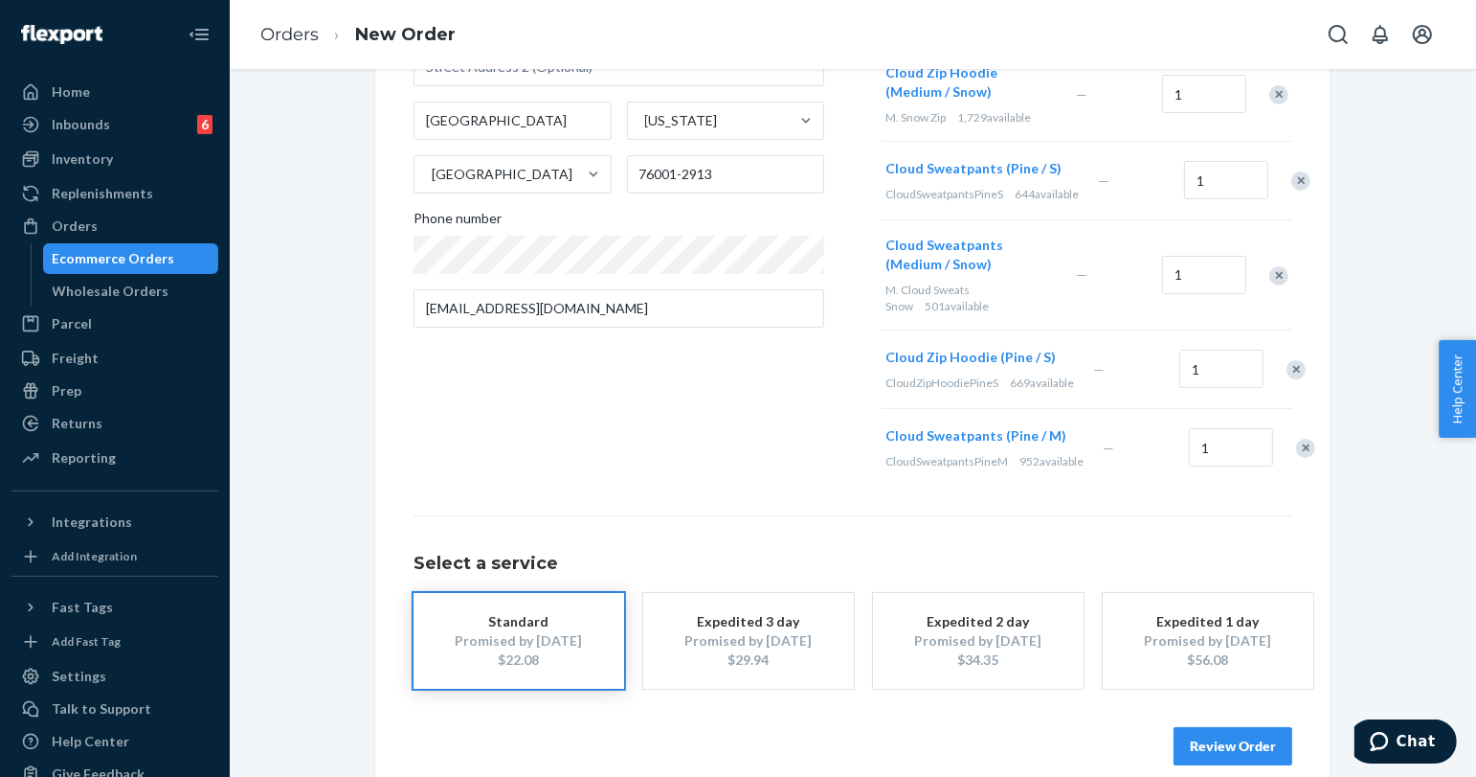
scroll to position [392, 0]
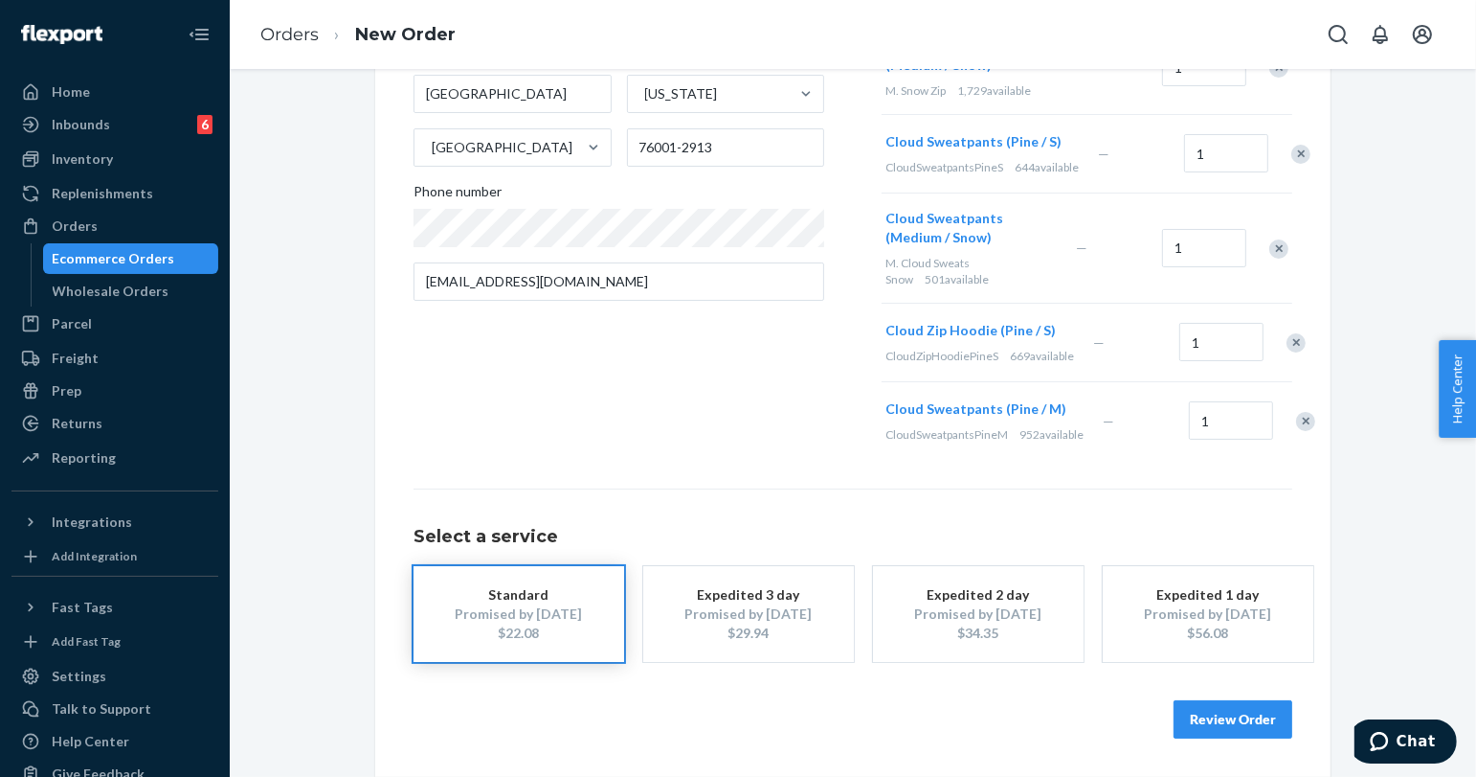
click at [1219, 714] on button "Review Order" at bounding box center [1233, 719] width 119 height 38
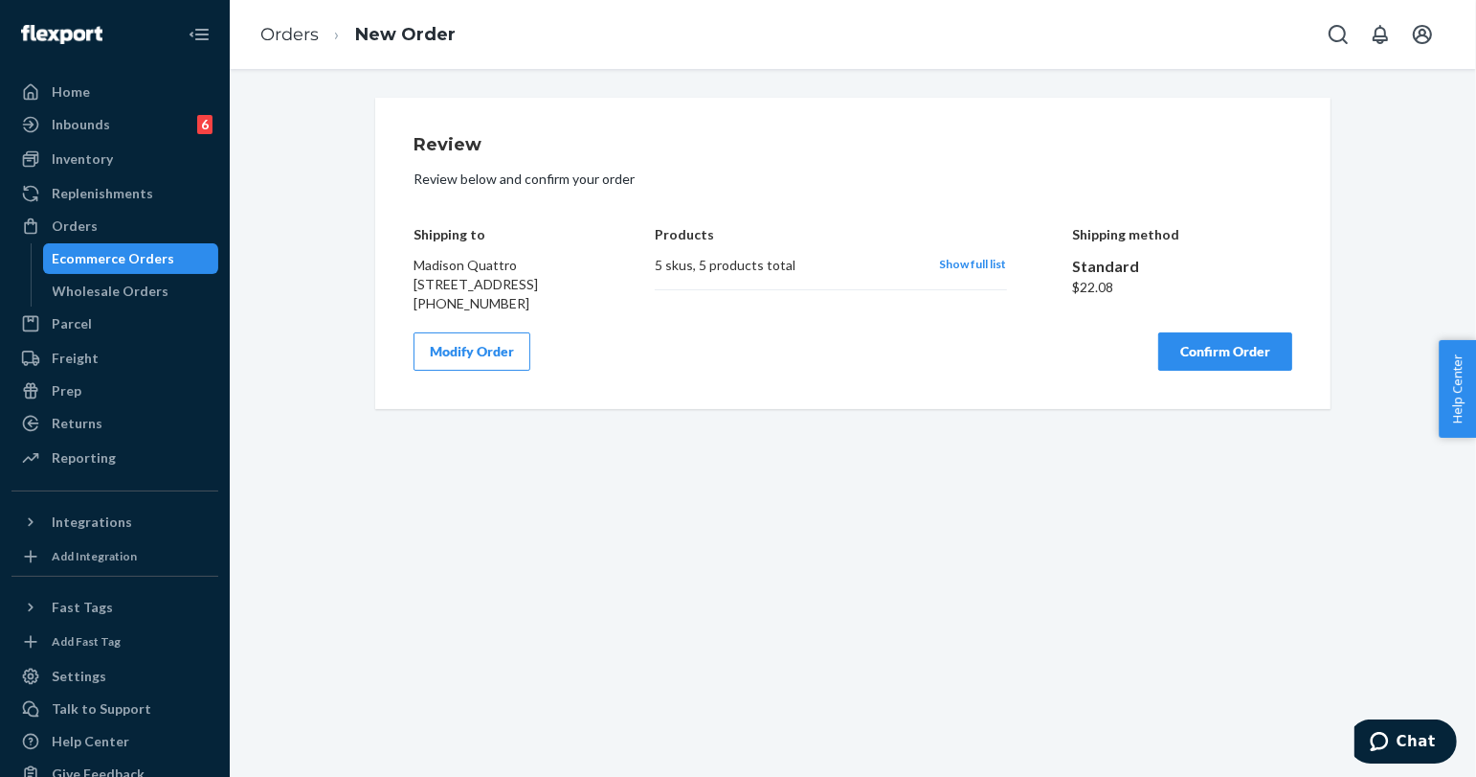
click at [1164, 371] on button "Confirm Order" at bounding box center [1226, 351] width 134 height 38
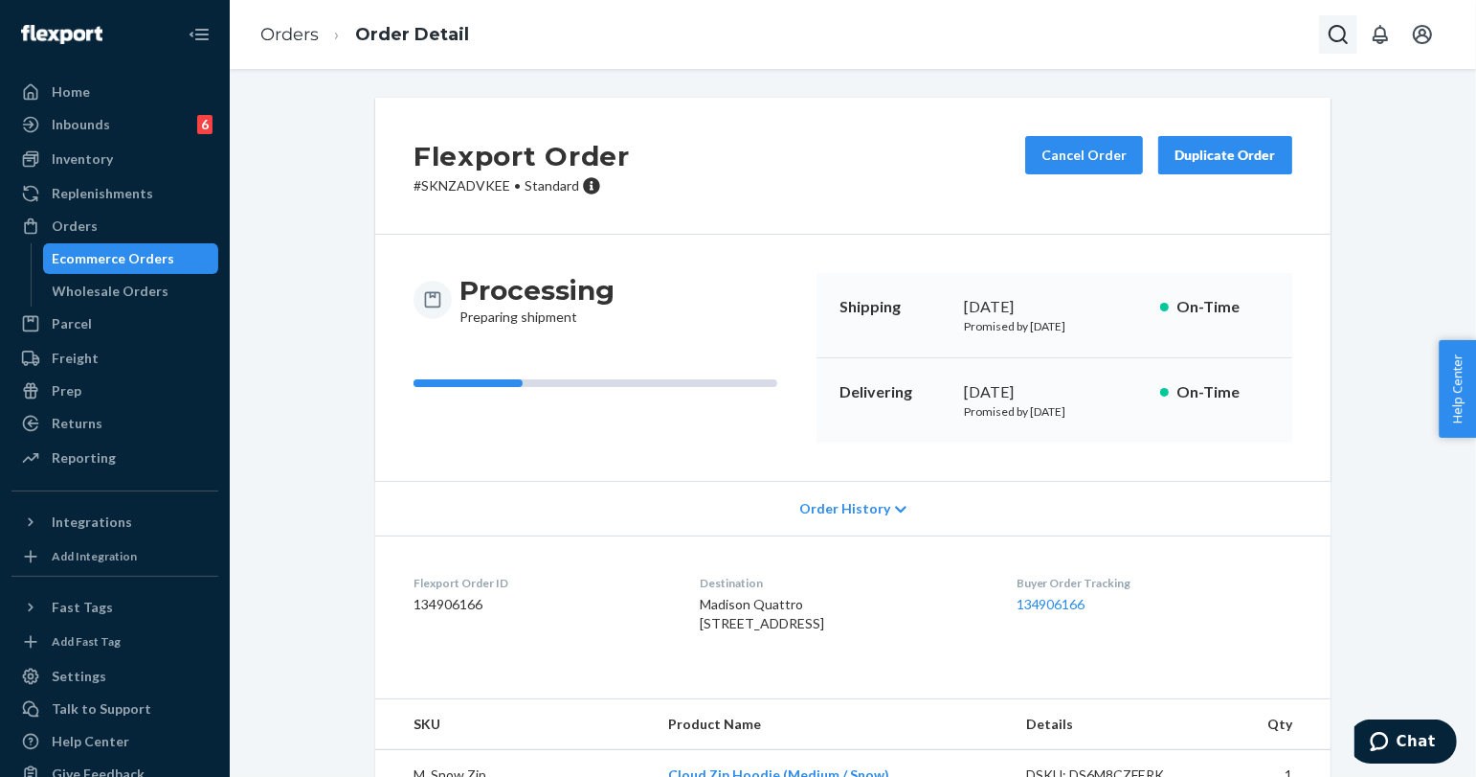
click at [1344, 34] on icon "Open Search Box" at bounding box center [1338, 34] width 19 height 19
click at [1263, 35] on input "Search Input" at bounding box center [1197, 34] width 236 height 19
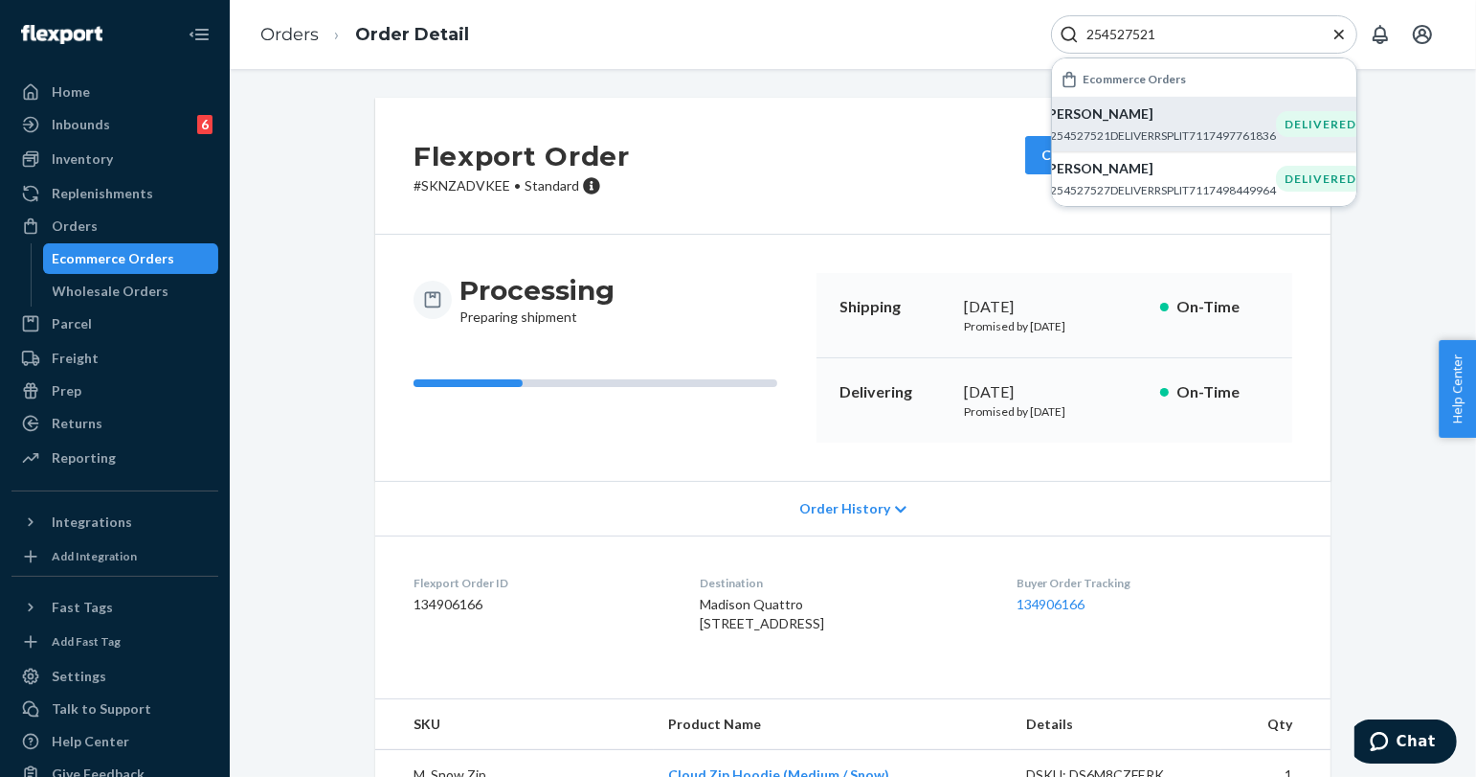
type input "254527521"
click at [1113, 127] on p "#254527521DELIVERRSPLIT7117497761836" at bounding box center [1160, 135] width 233 height 16
